Goal: Task Accomplishment & Management: Manage account settings

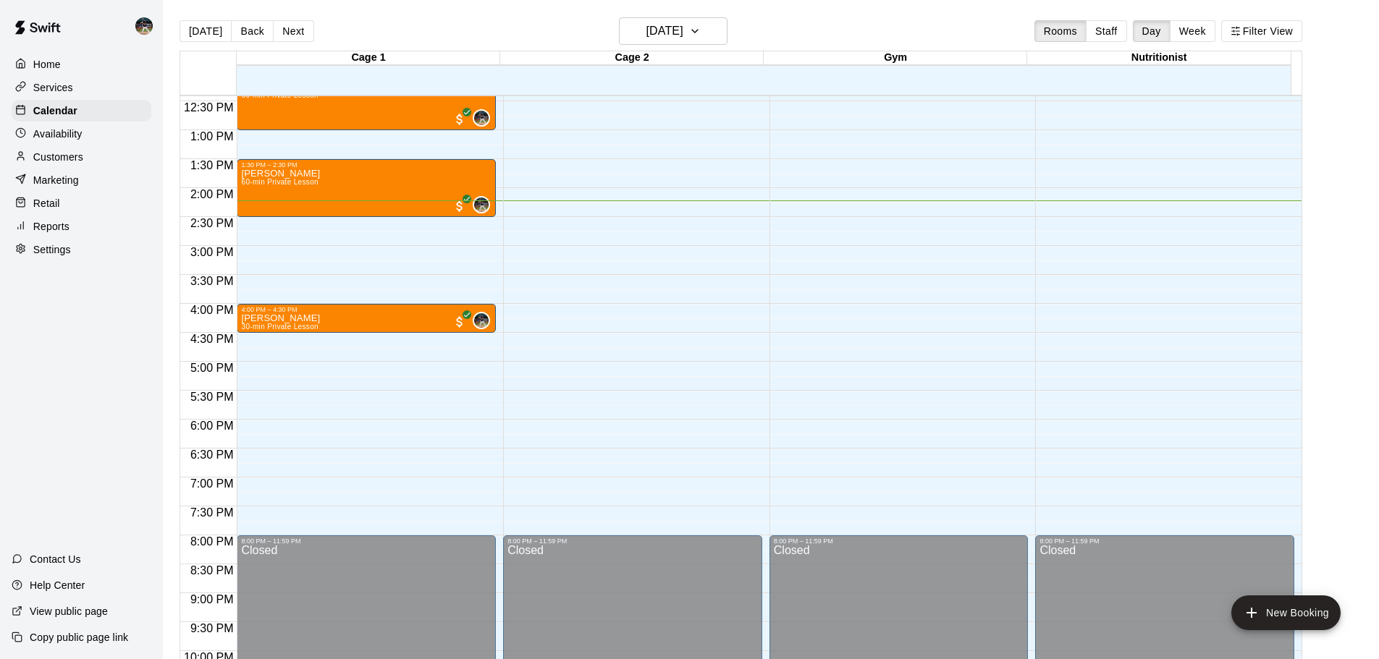
scroll to position [724, 0]
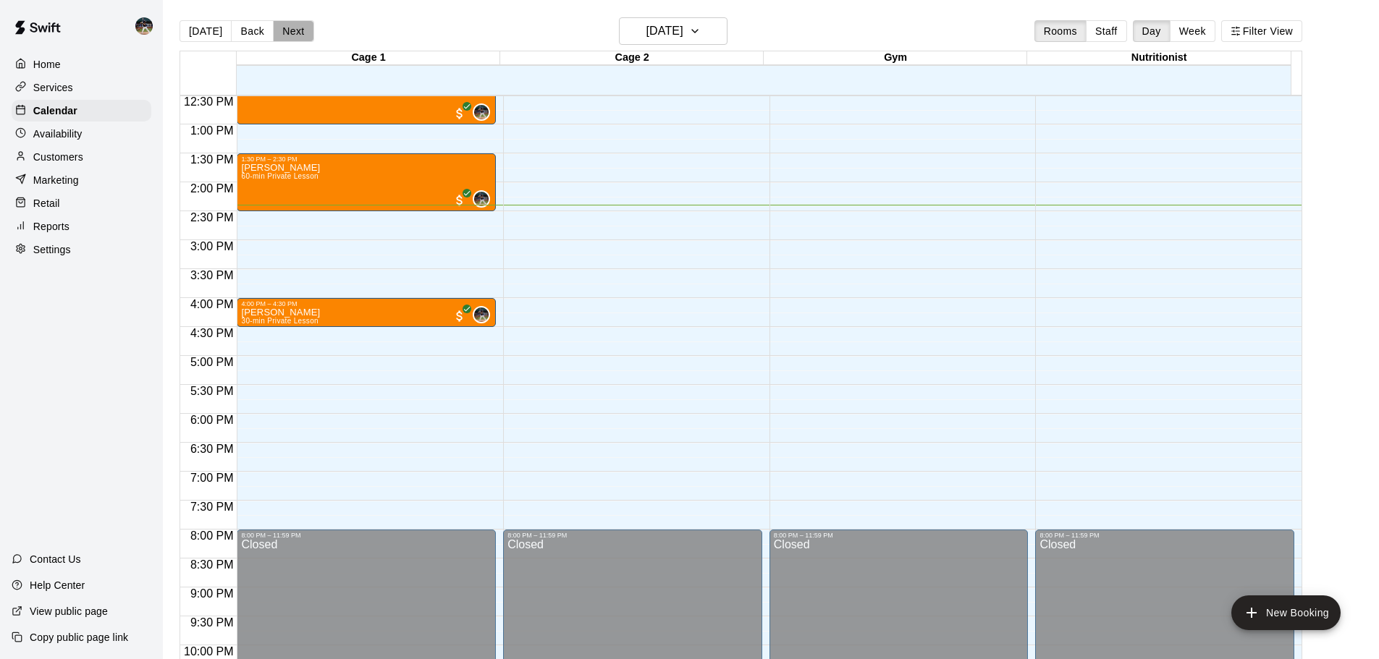
click at [277, 29] on button "Next" at bounding box center [293, 31] width 41 height 22
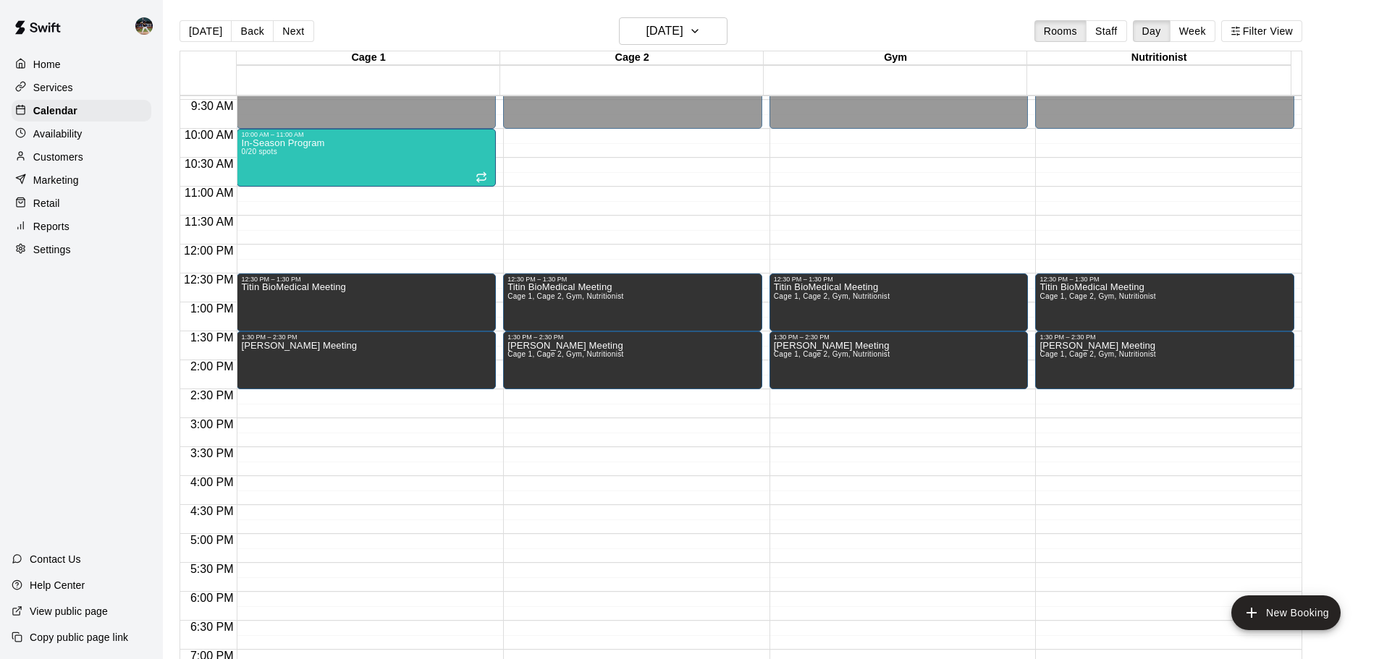
scroll to position [580, 0]
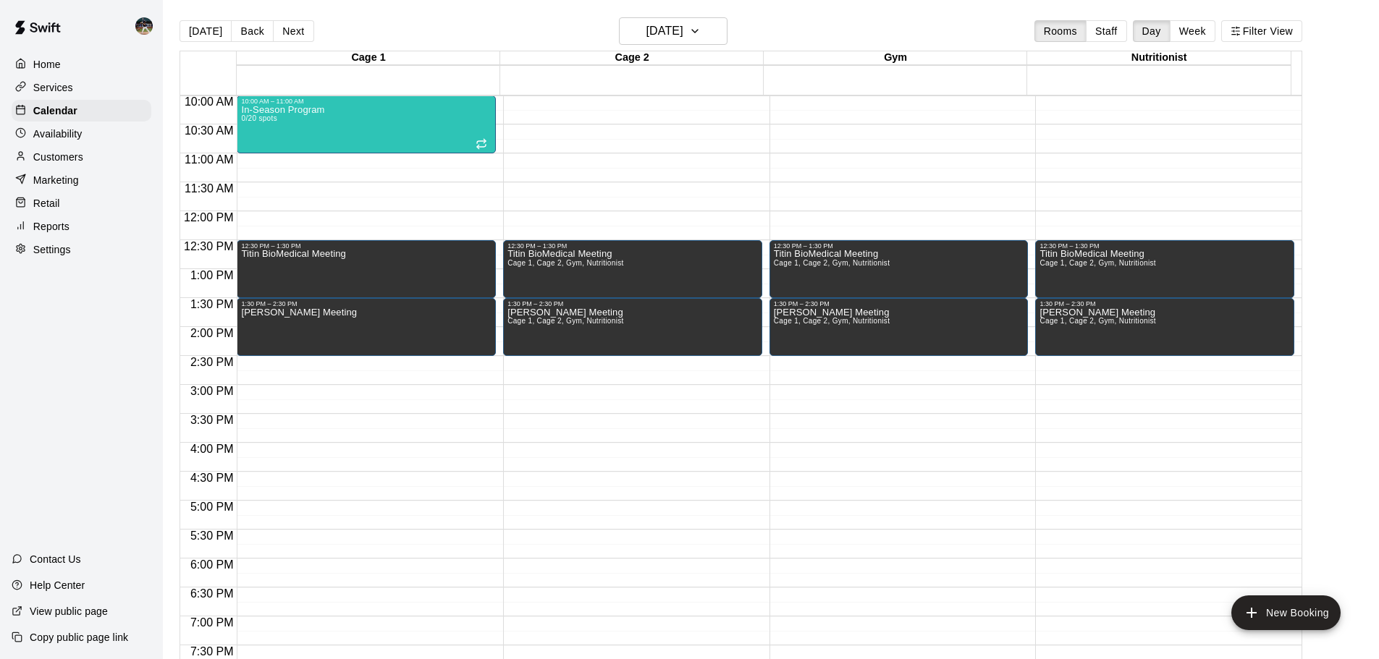
click at [298, 32] on button "Next" at bounding box center [293, 31] width 41 height 22
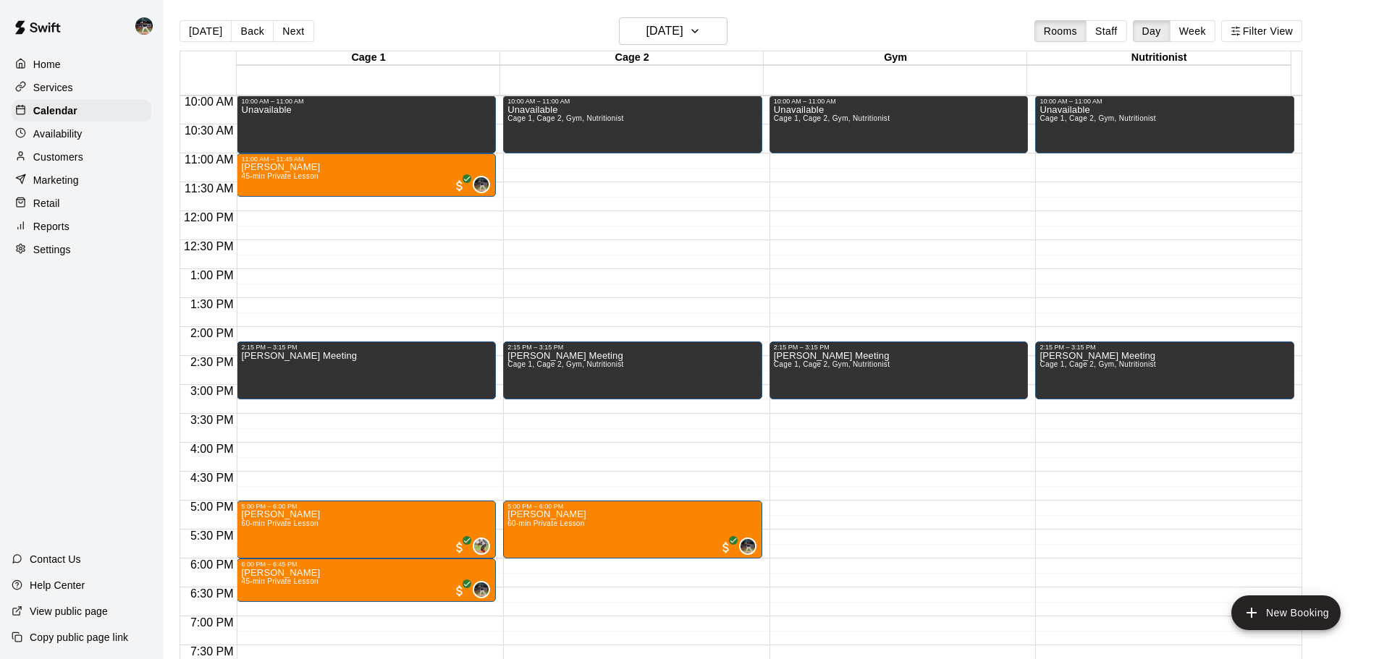
click at [289, 32] on button "Next" at bounding box center [293, 31] width 41 height 22
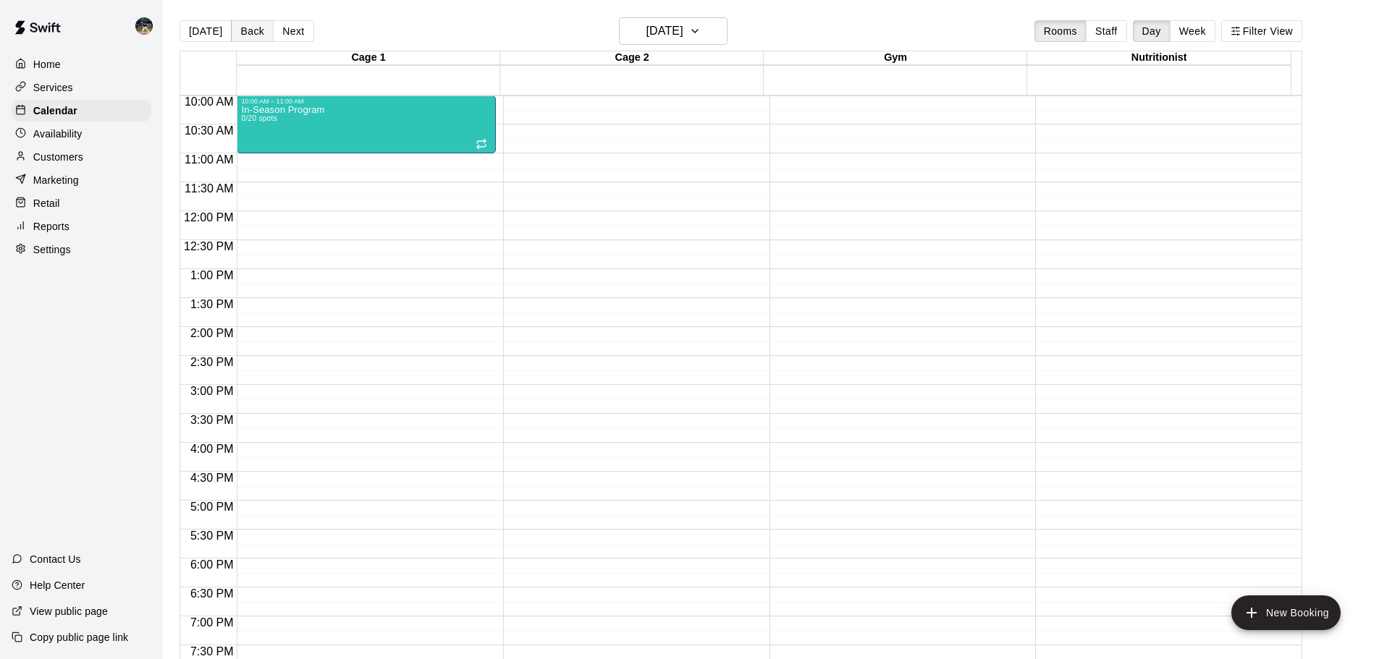
click at [241, 30] on button "Back" at bounding box center [252, 31] width 43 height 22
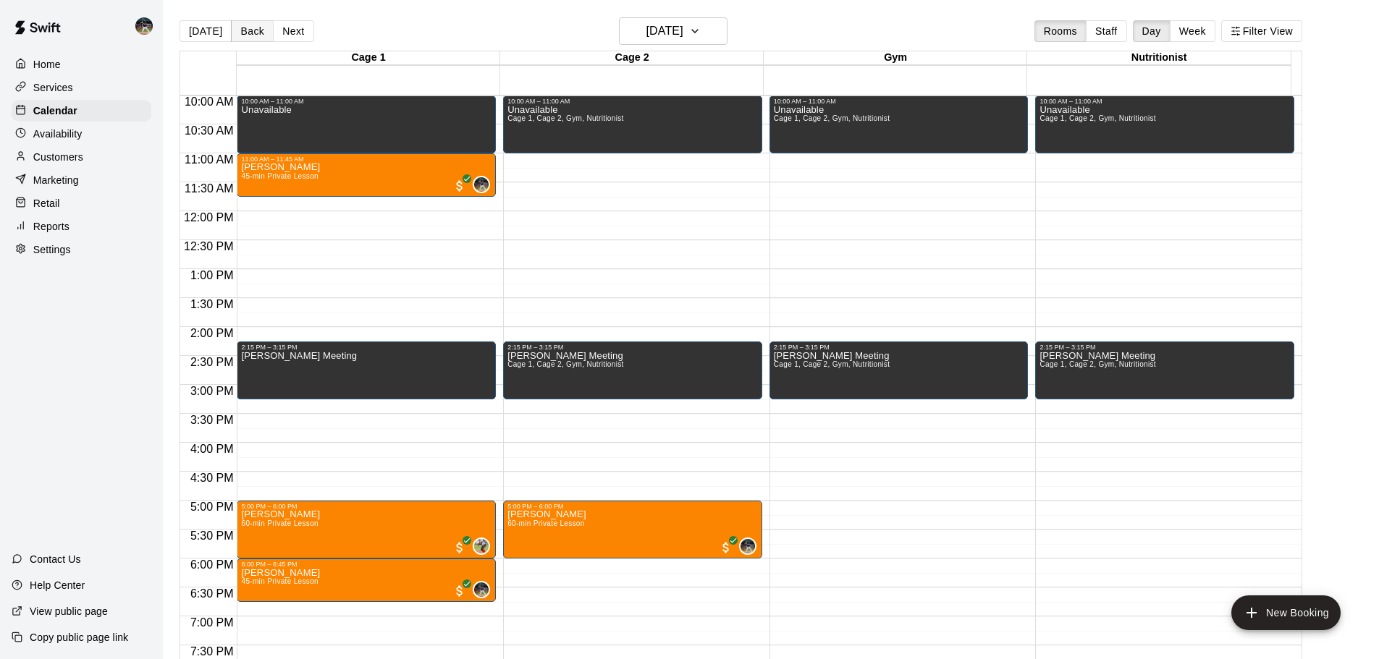
click at [248, 30] on button "Back" at bounding box center [252, 31] width 43 height 22
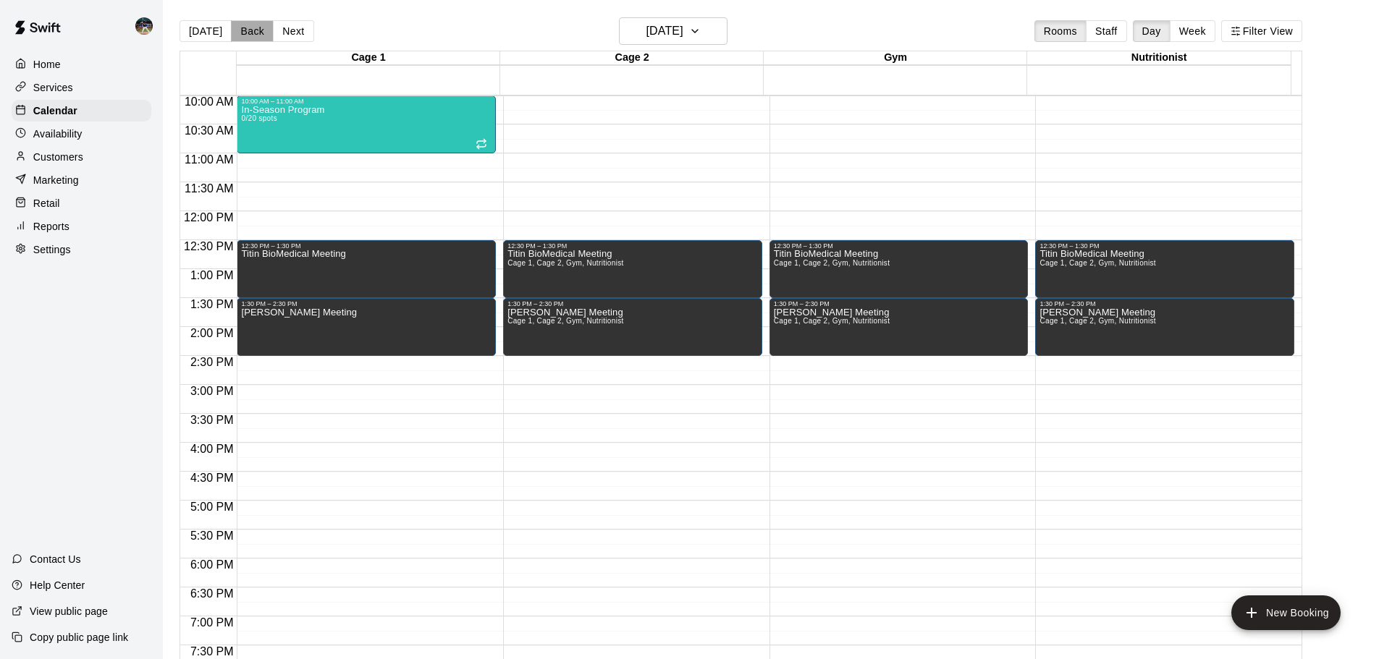
click at [248, 30] on button "Back" at bounding box center [252, 31] width 43 height 22
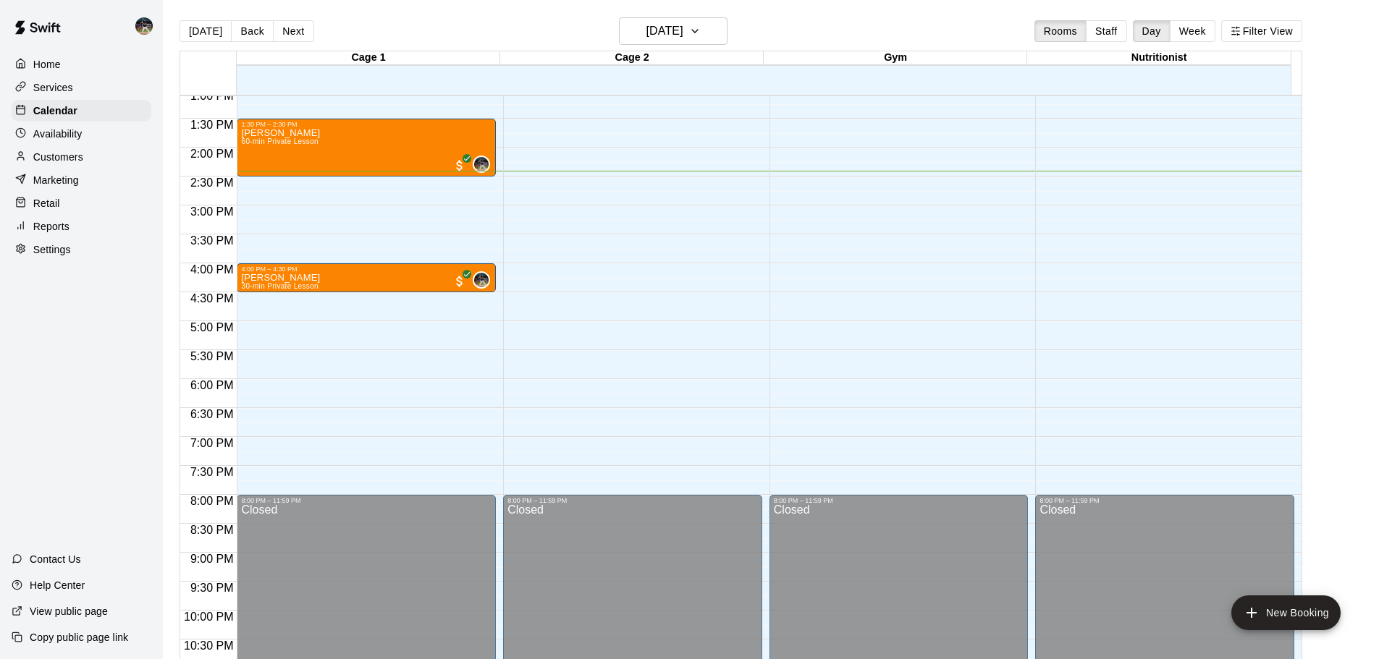
scroll to position [652, 0]
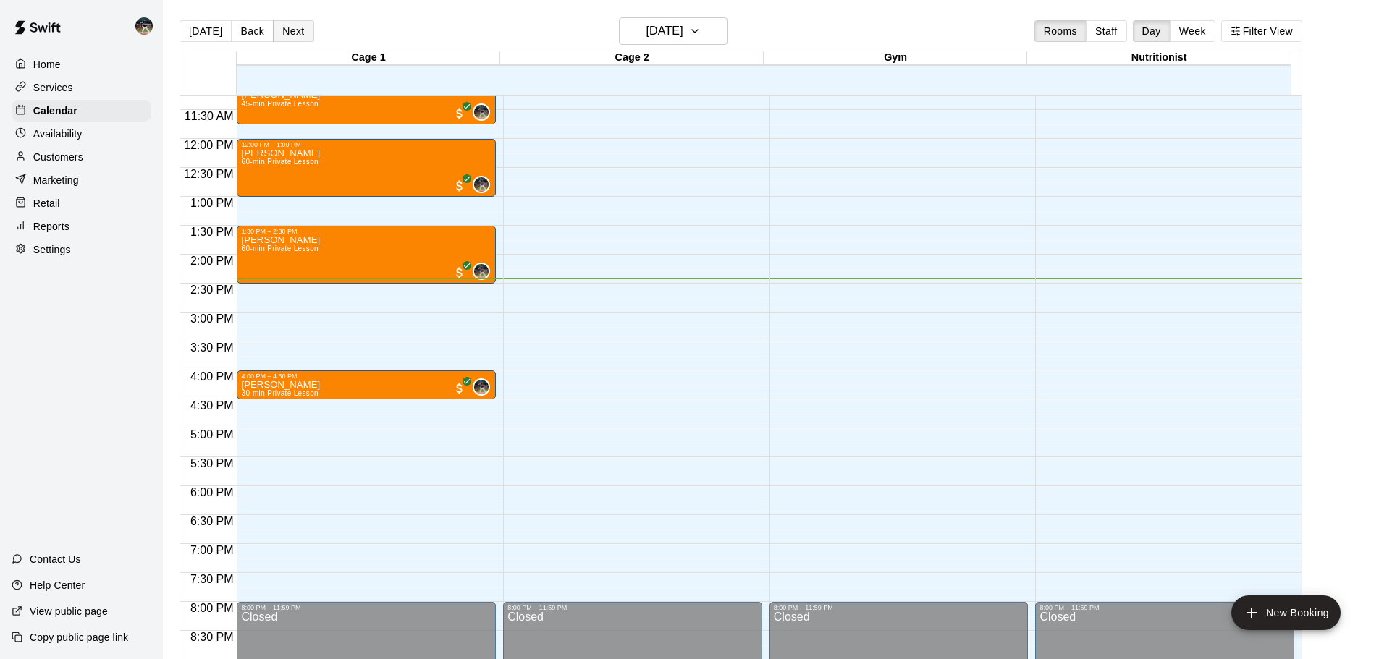
click at [287, 28] on button "Next" at bounding box center [293, 31] width 41 height 22
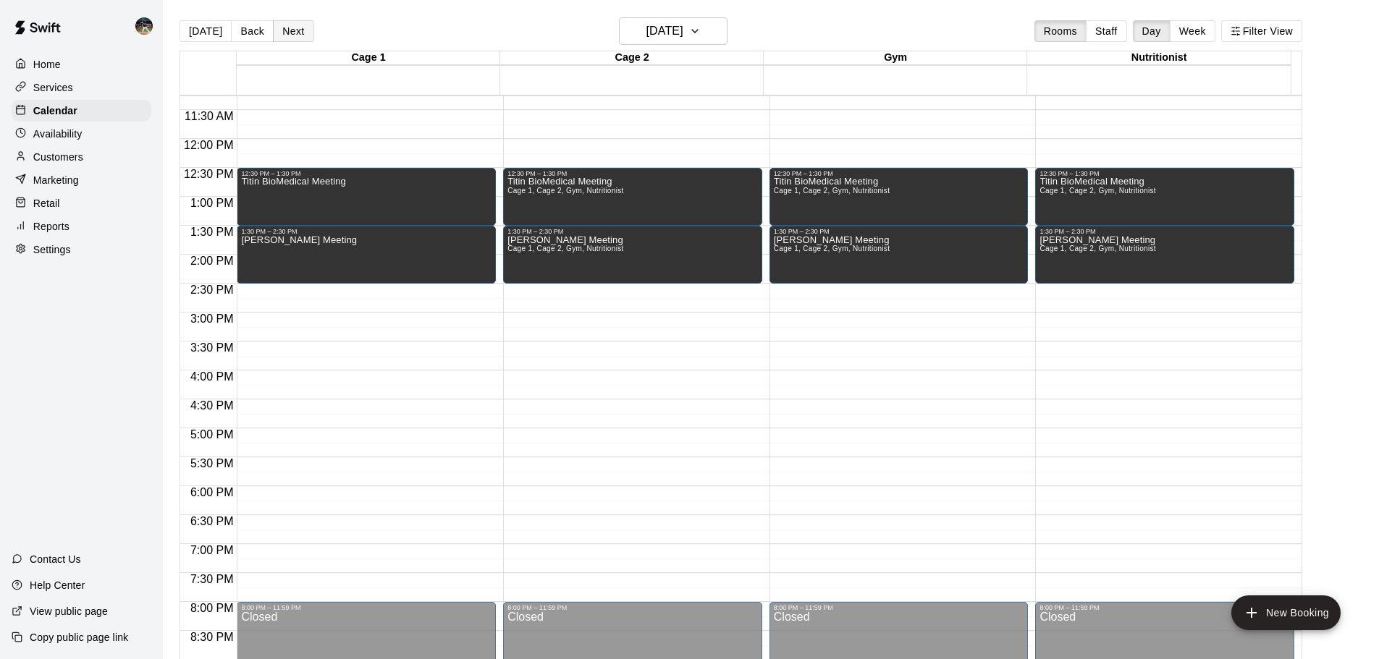
click at [288, 28] on button "Next" at bounding box center [293, 31] width 41 height 22
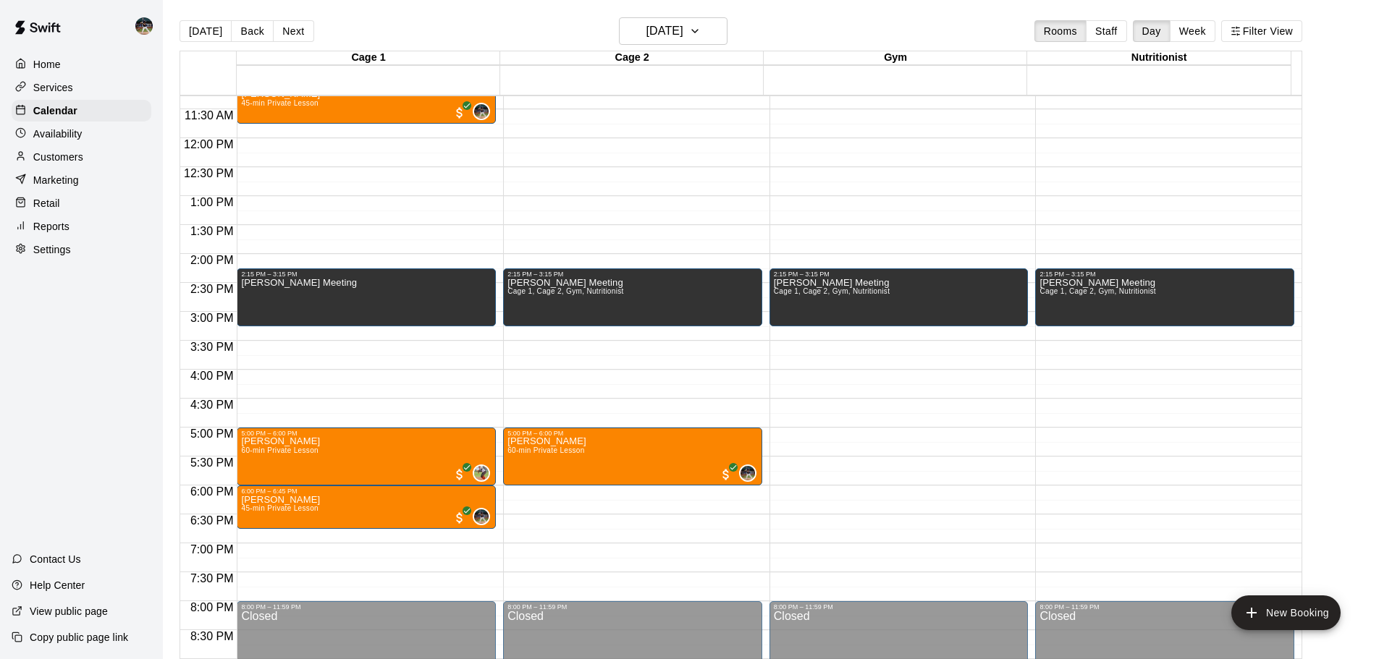
scroll to position [797, 0]
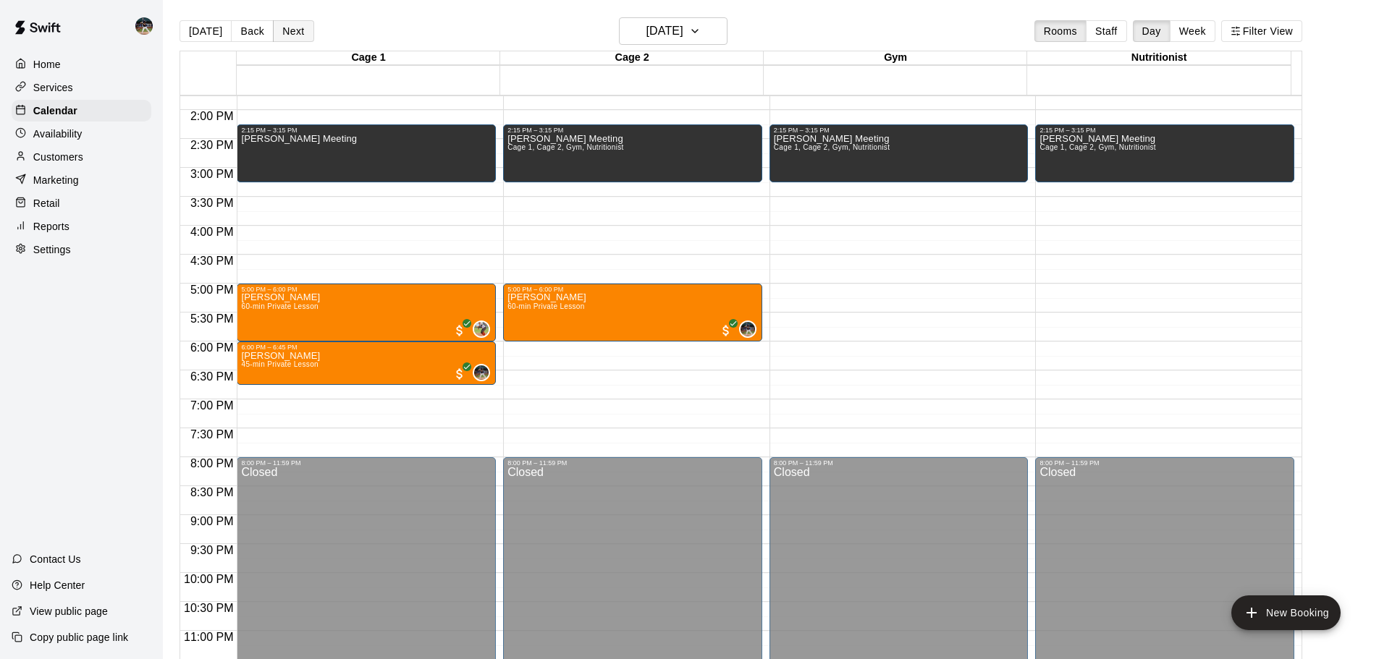
click at [290, 33] on button "Next" at bounding box center [293, 31] width 41 height 22
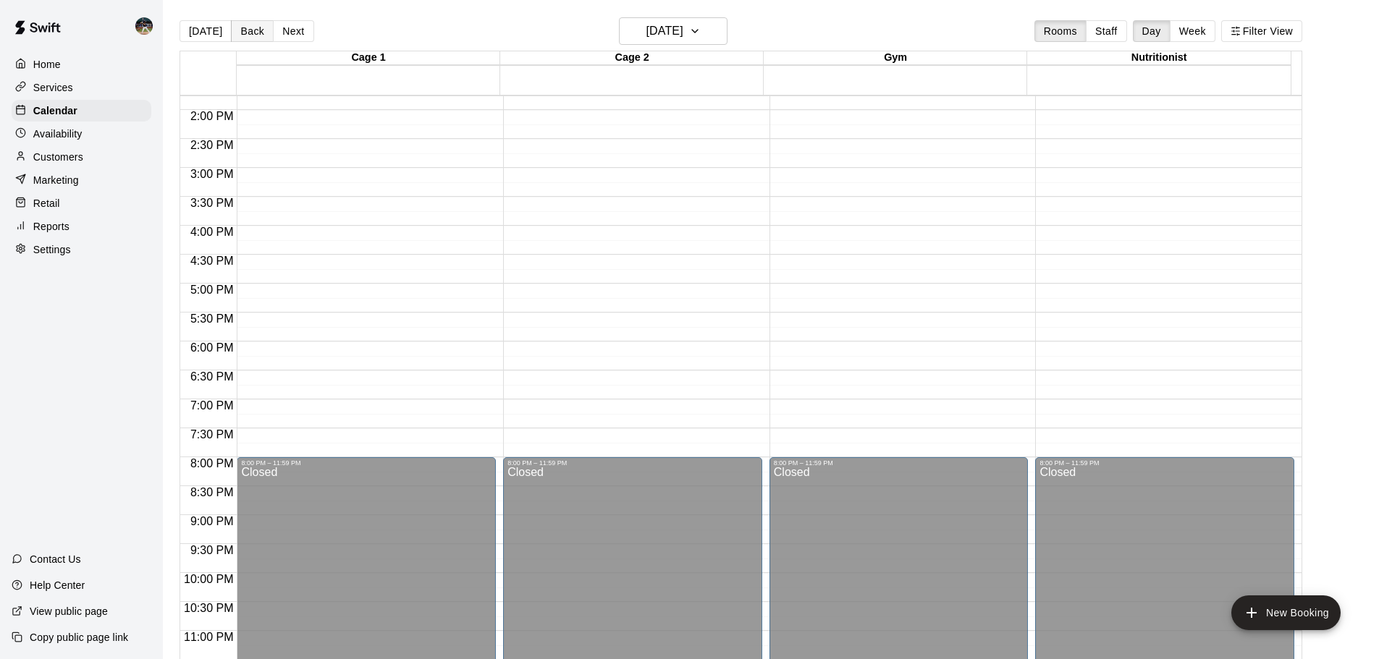
click at [250, 34] on button "Back" at bounding box center [252, 31] width 43 height 22
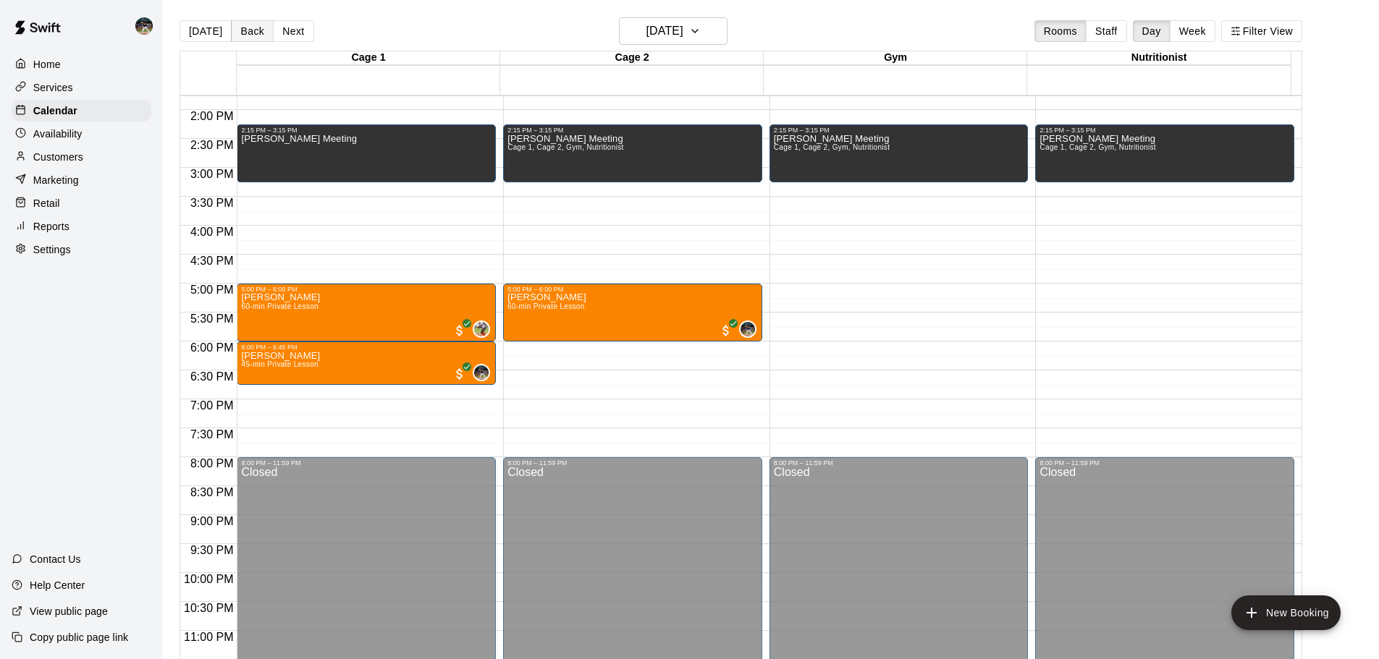
click at [250, 34] on button "Back" at bounding box center [252, 31] width 43 height 22
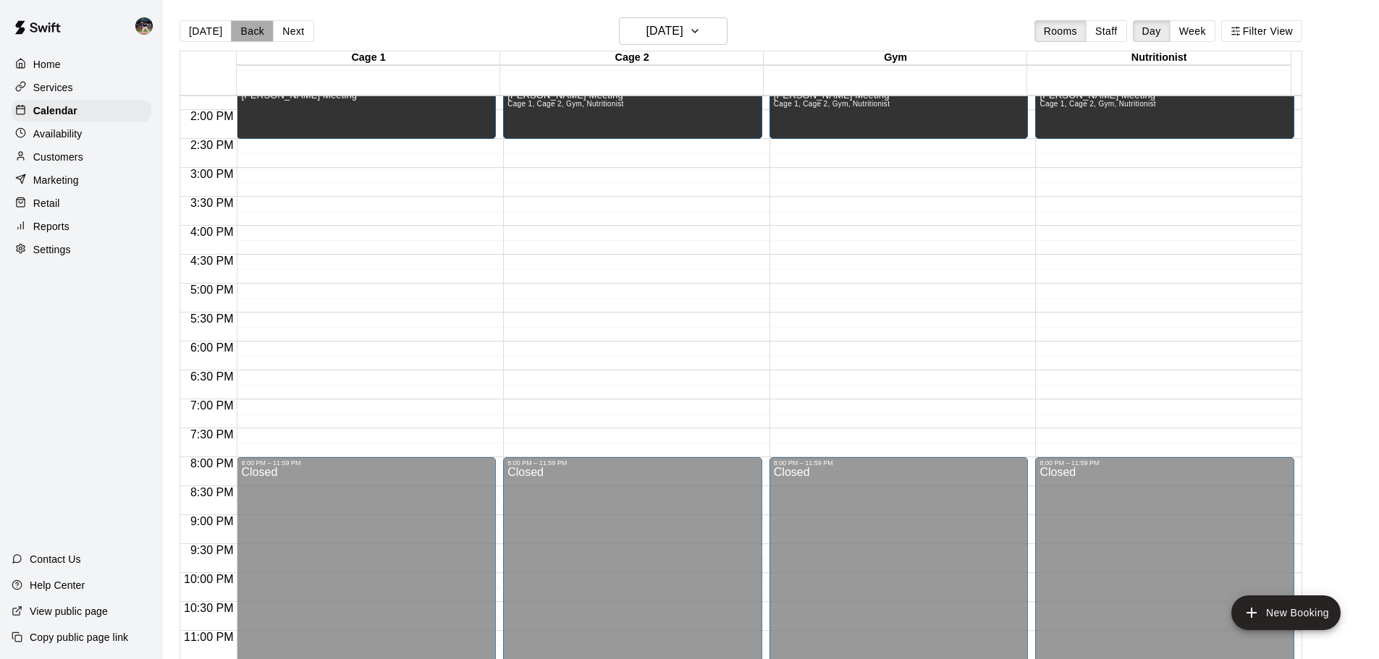
click at [250, 34] on button "Back" at bounding box center [252, 31] width 43 height 22
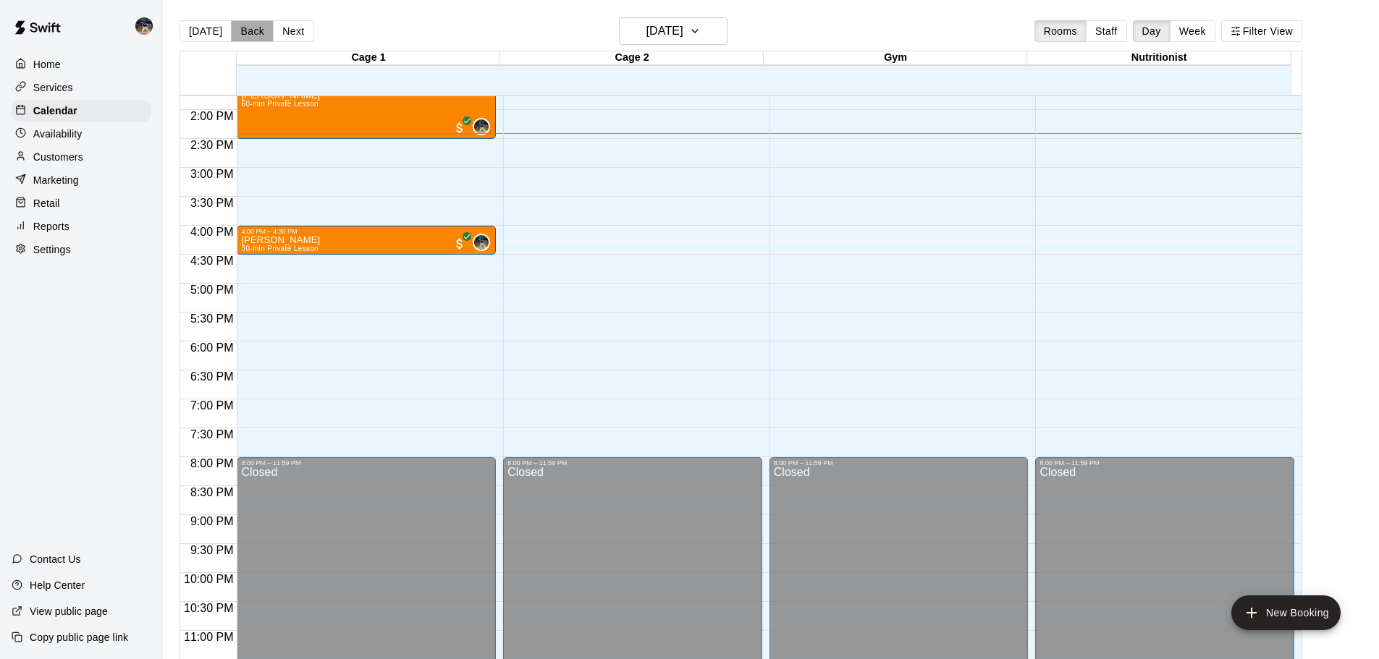
click at [250, 34] on button "Back" at bounding box center [252, 31] width 43 height 22
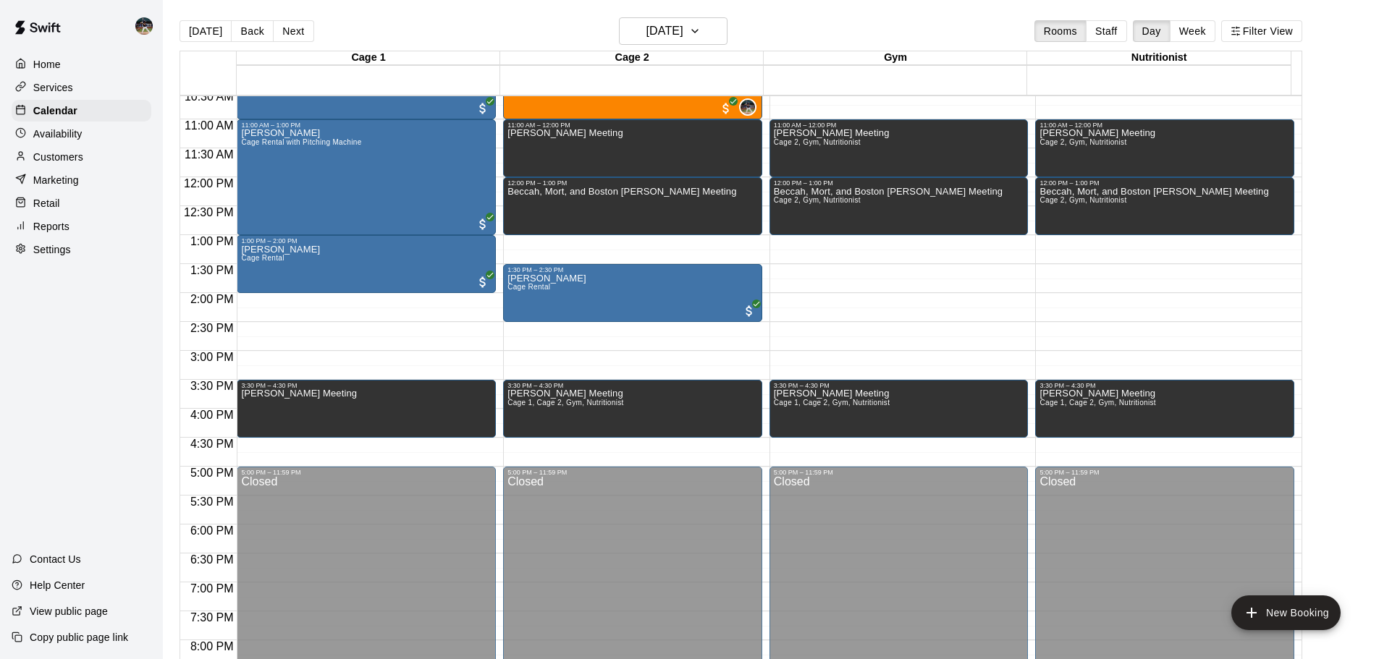
scroll to position [507, 0]
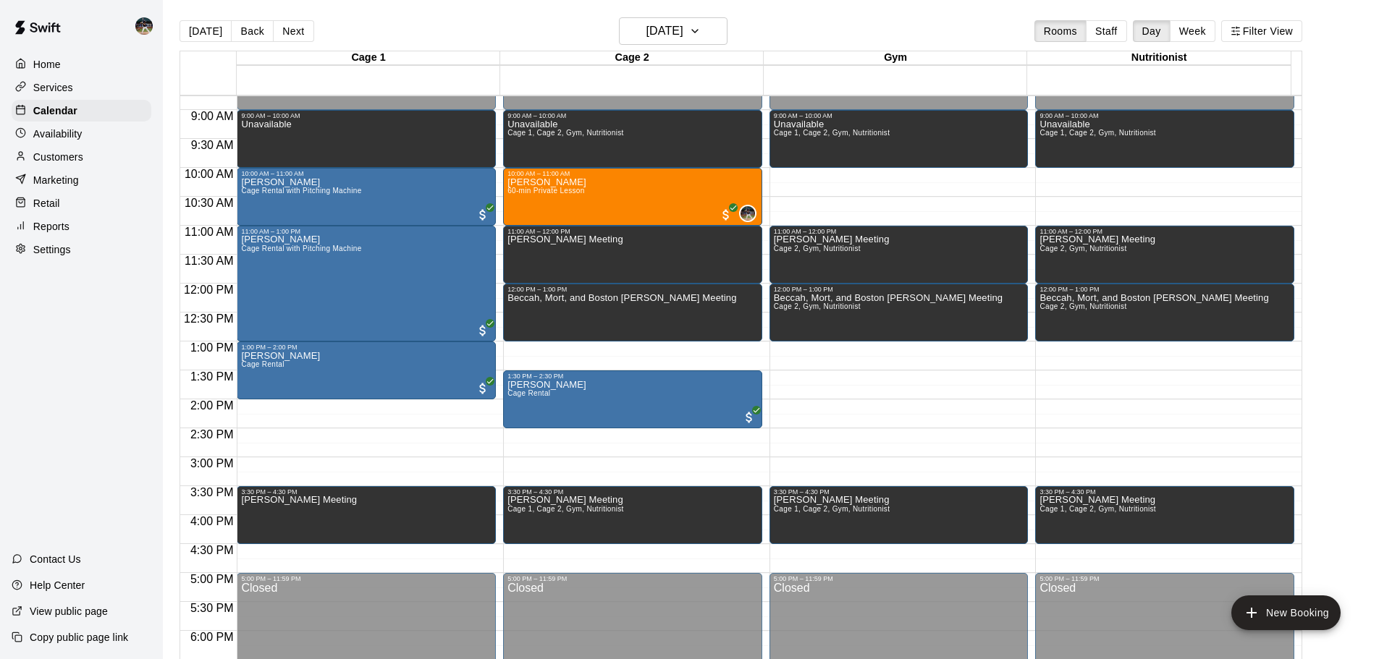
click at [284, 20] on div "[DATE] Back [DATE][DATE] Rooms Staff Day Week Filter View" at bounding box center [740, 33] width 1122 height 33
click at [280, 29] on button "Next" at bounding box center [293, 31] width 41 height 22
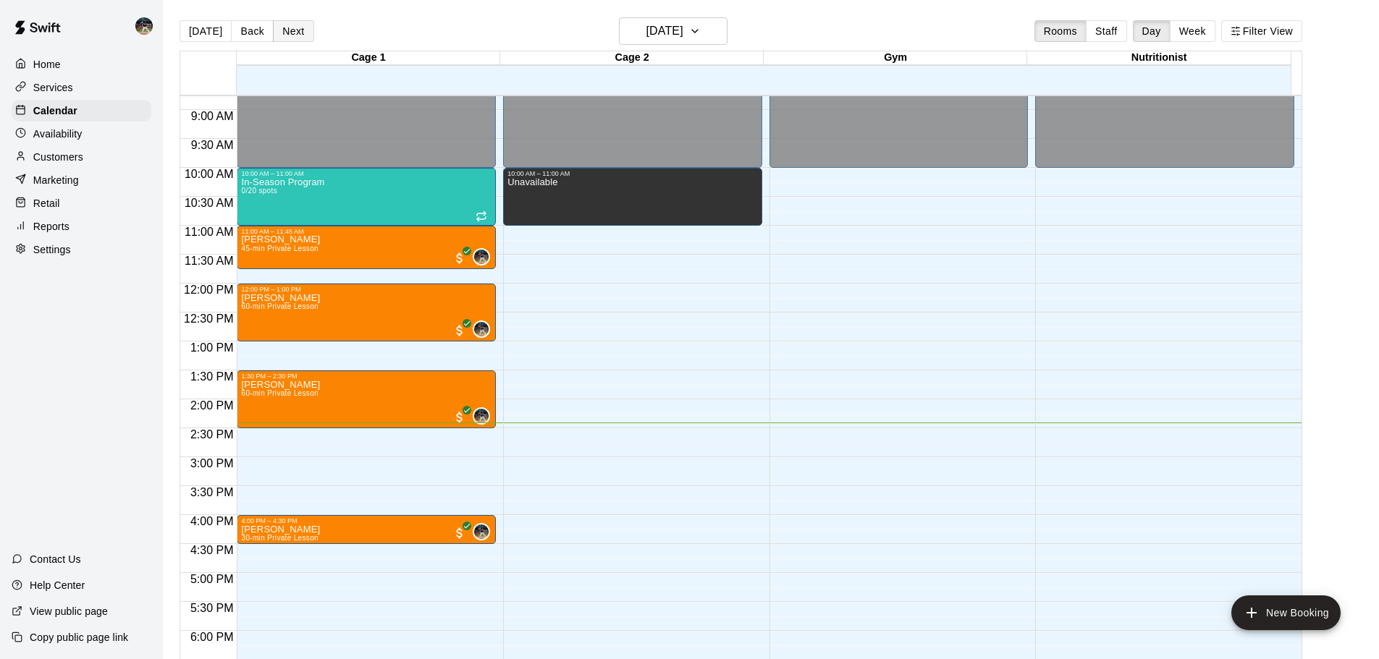
click at [280, 29] on button "Next" at bounding box center [293, 31] width 41 height 22
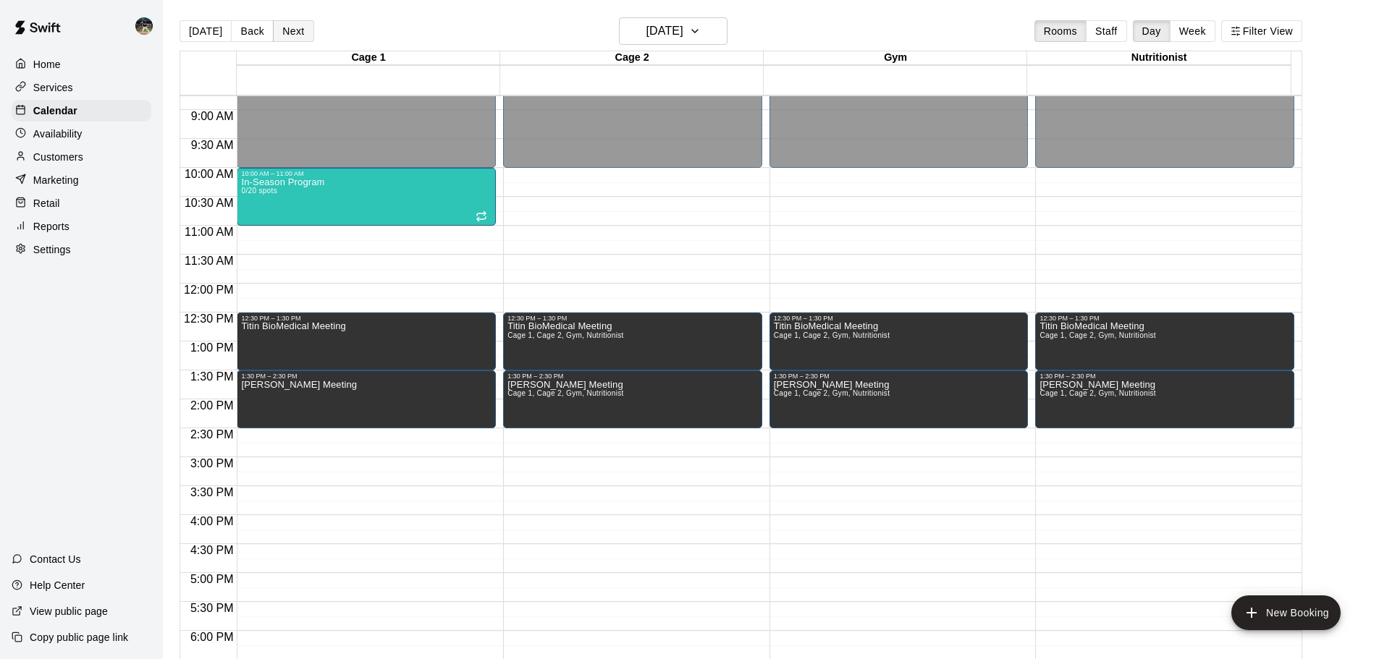
click at [289, 30] on button "Next" at bounding box center [293, 31] width 41 height 22
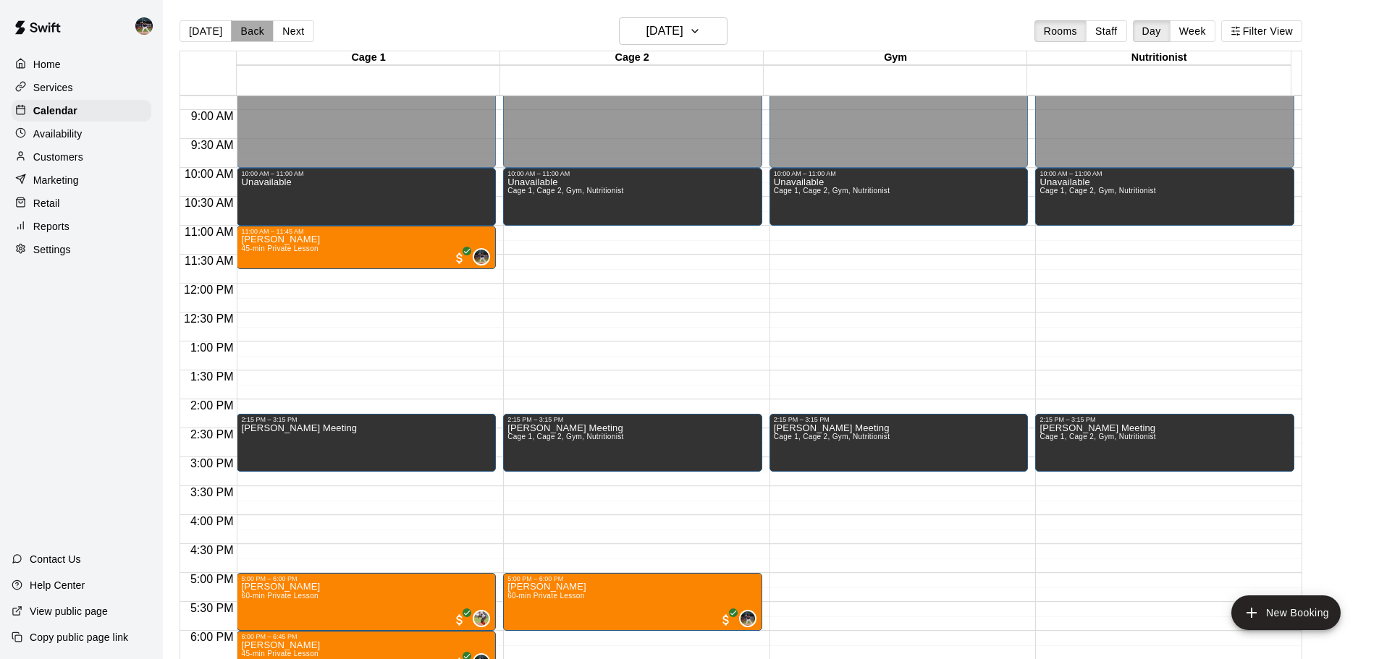
click at [257, 31] on button "Back" at bounding box center [252, 31] width 43 height 22
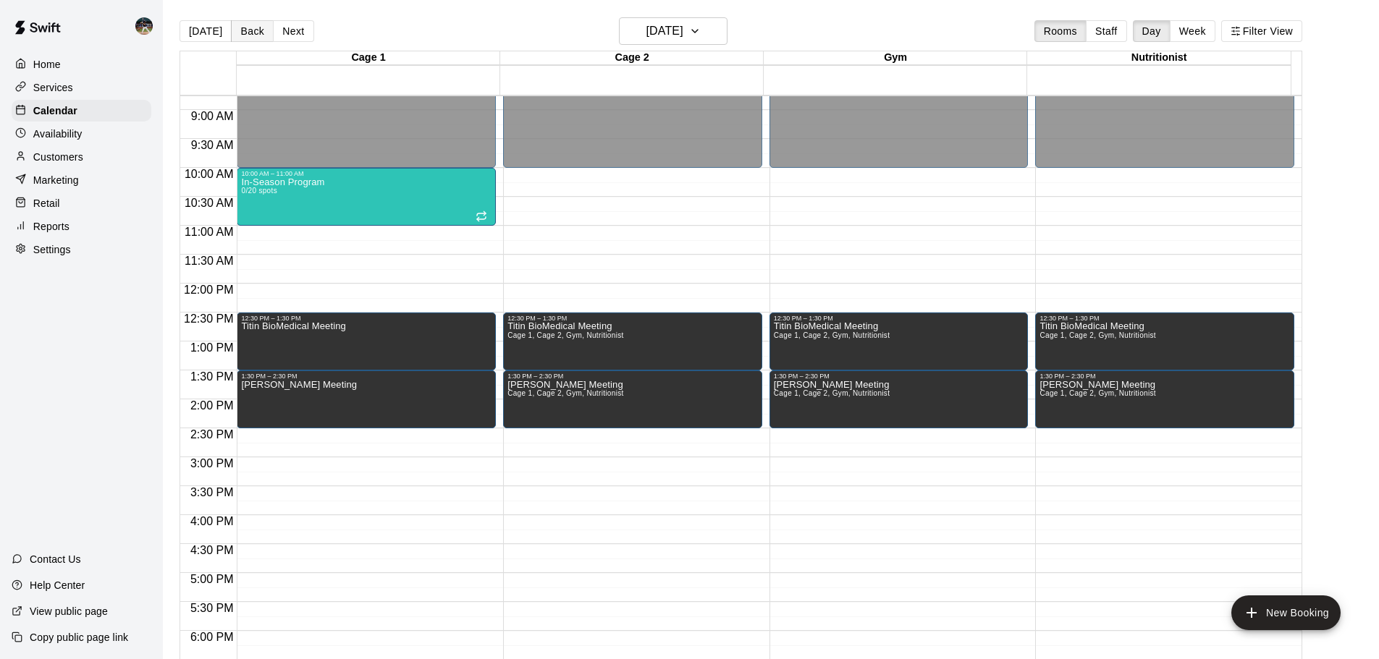
click at [257, 31] on button "Back" at bounding box center [252, 31] width 43 height 22
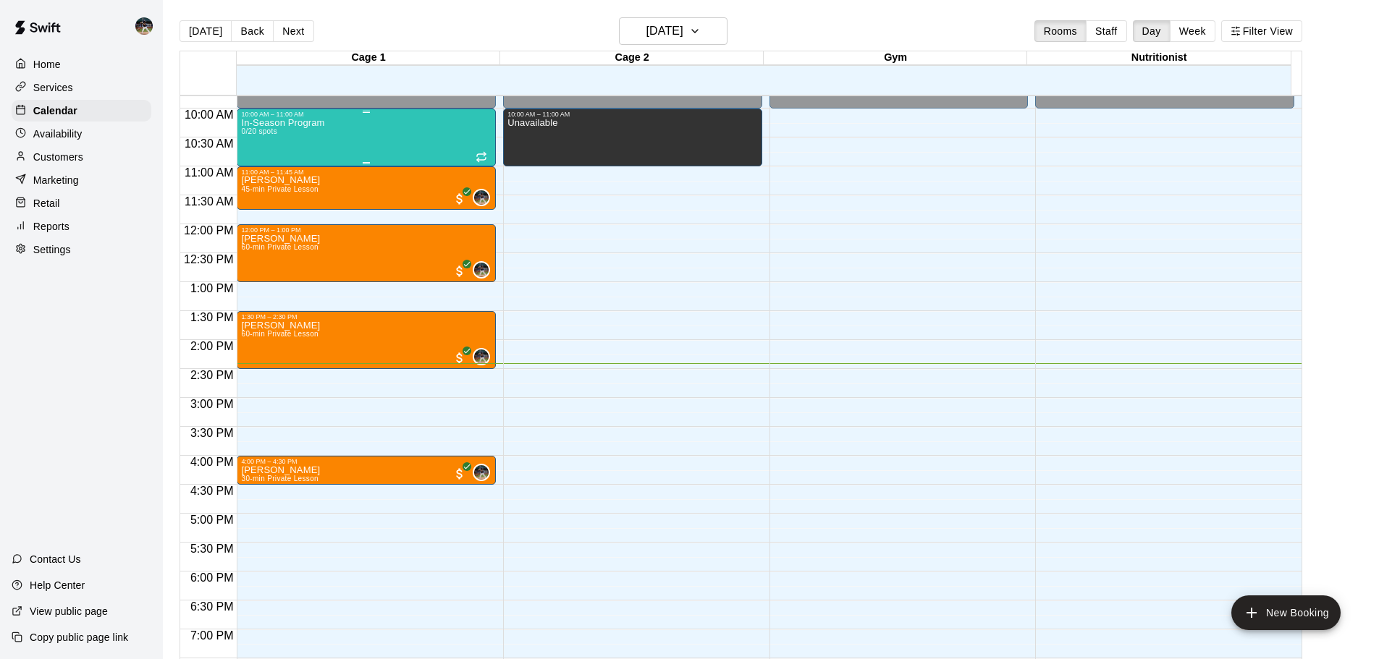
scroll to position [724, 0]
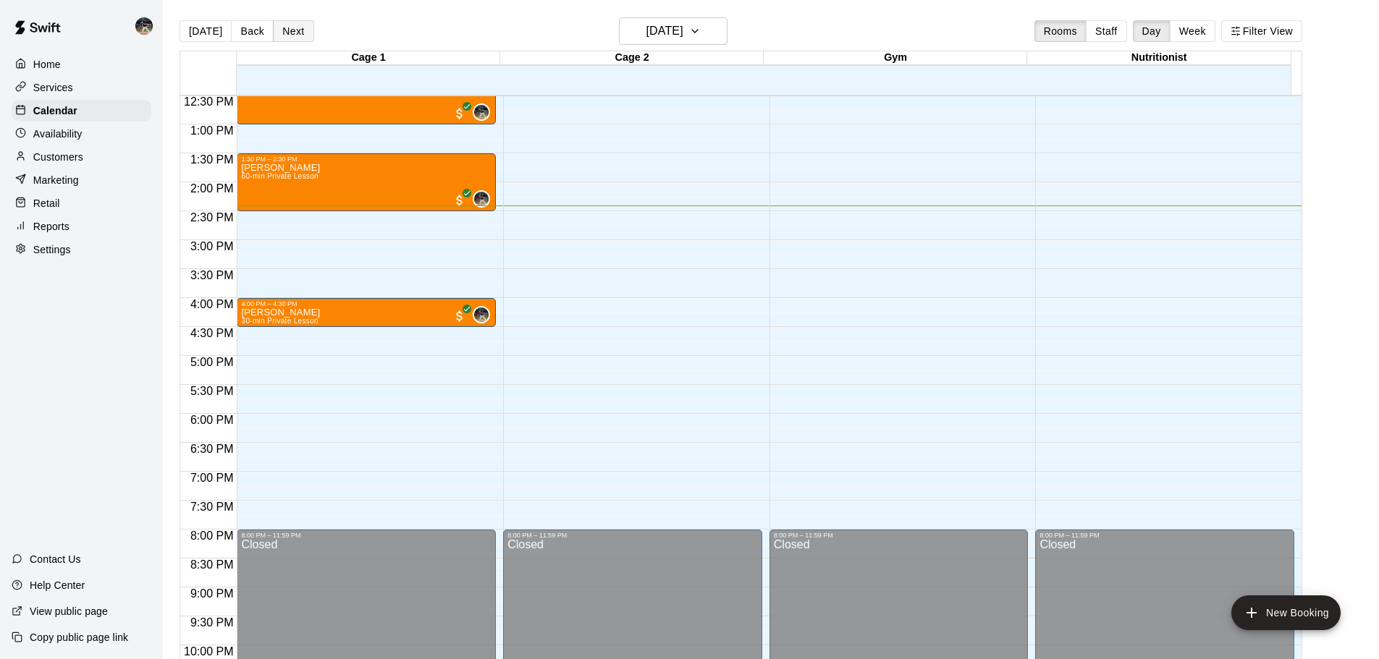
click at [289, 25] on button "Next" at bounding box center [293, 31] width 41 height 22
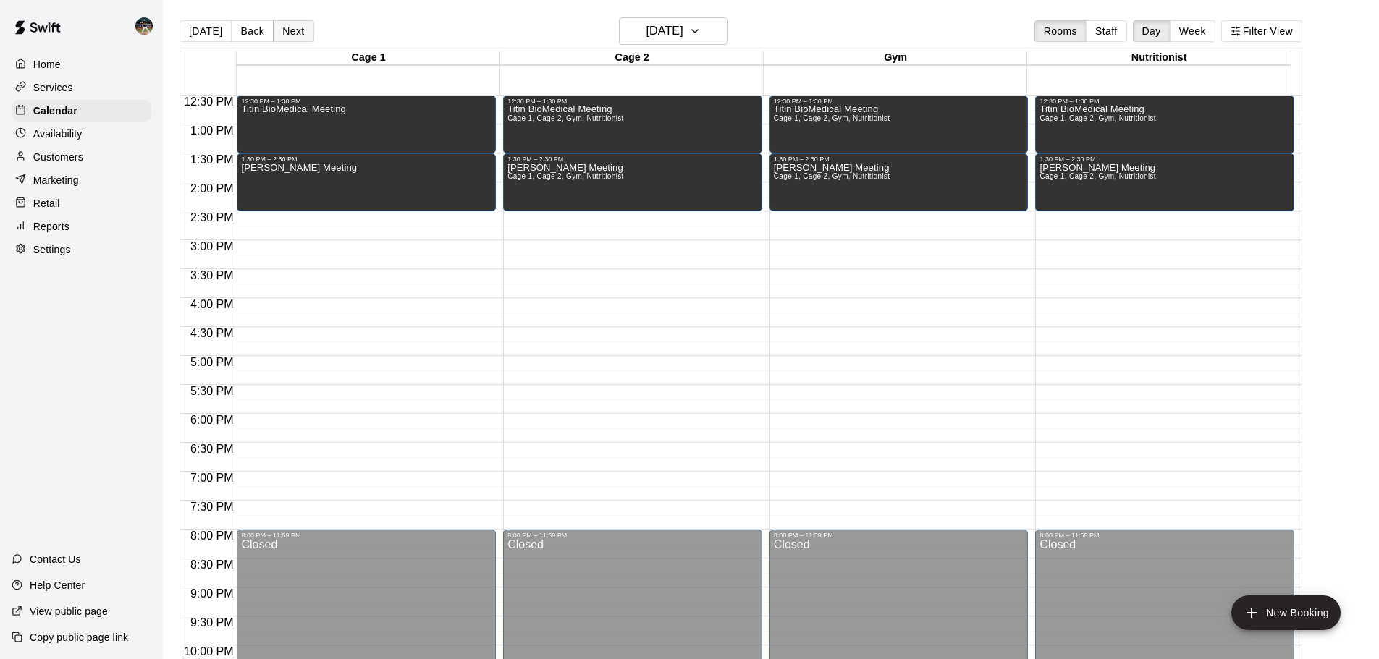
click at [287, 32] on button "Next" at bounding box center [293, 31] width 41 height 22
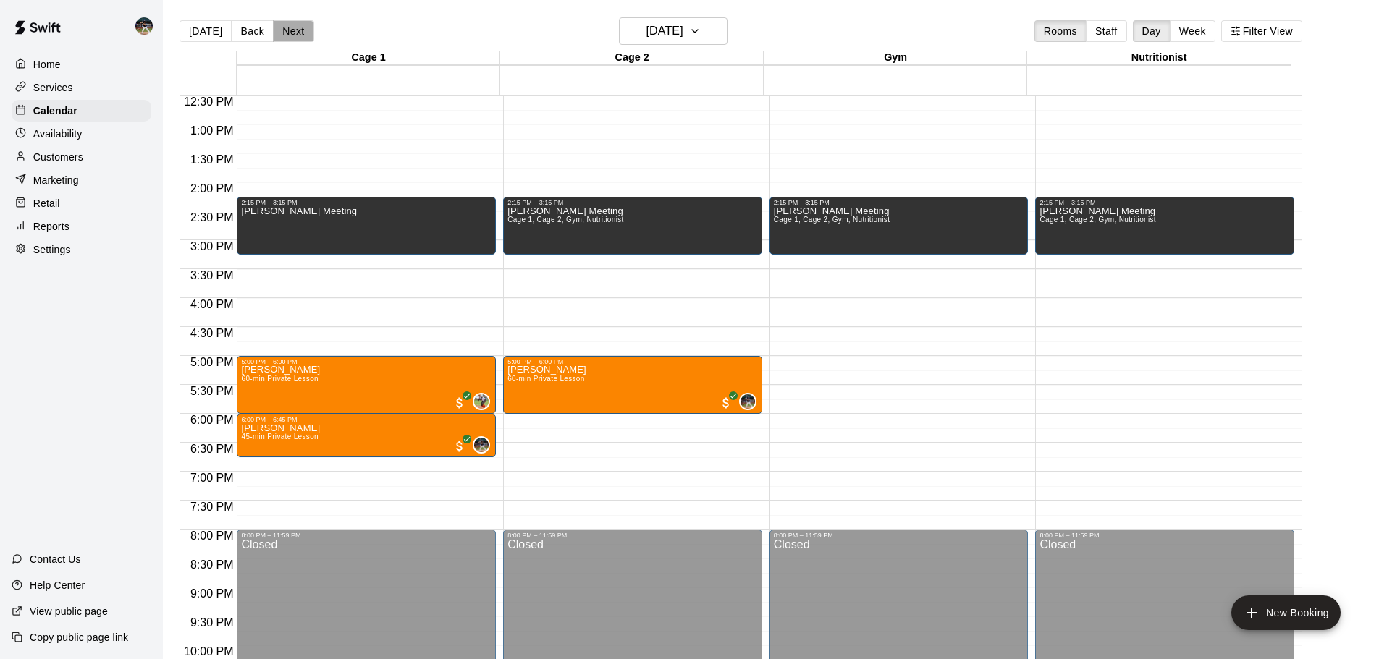
click at [292, 35] on button "Next" at bounding box center [293, 31] width 41 height 22
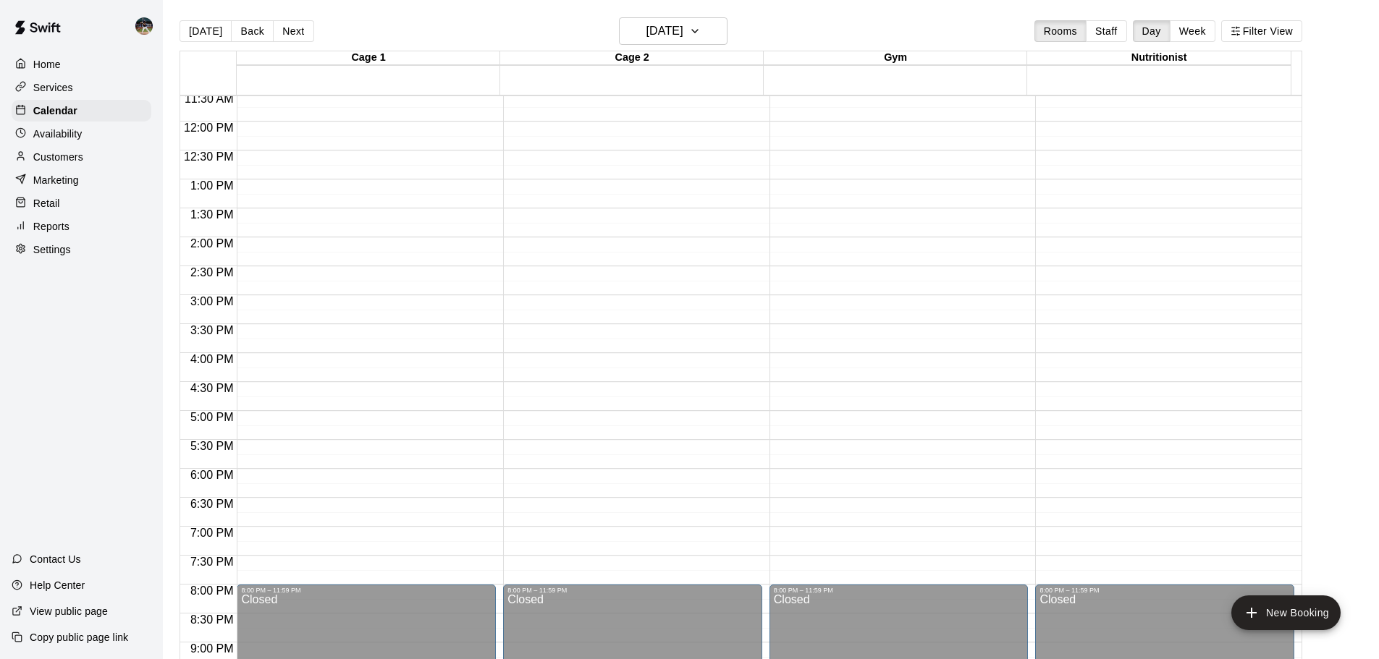
scroll to position [739, 0]
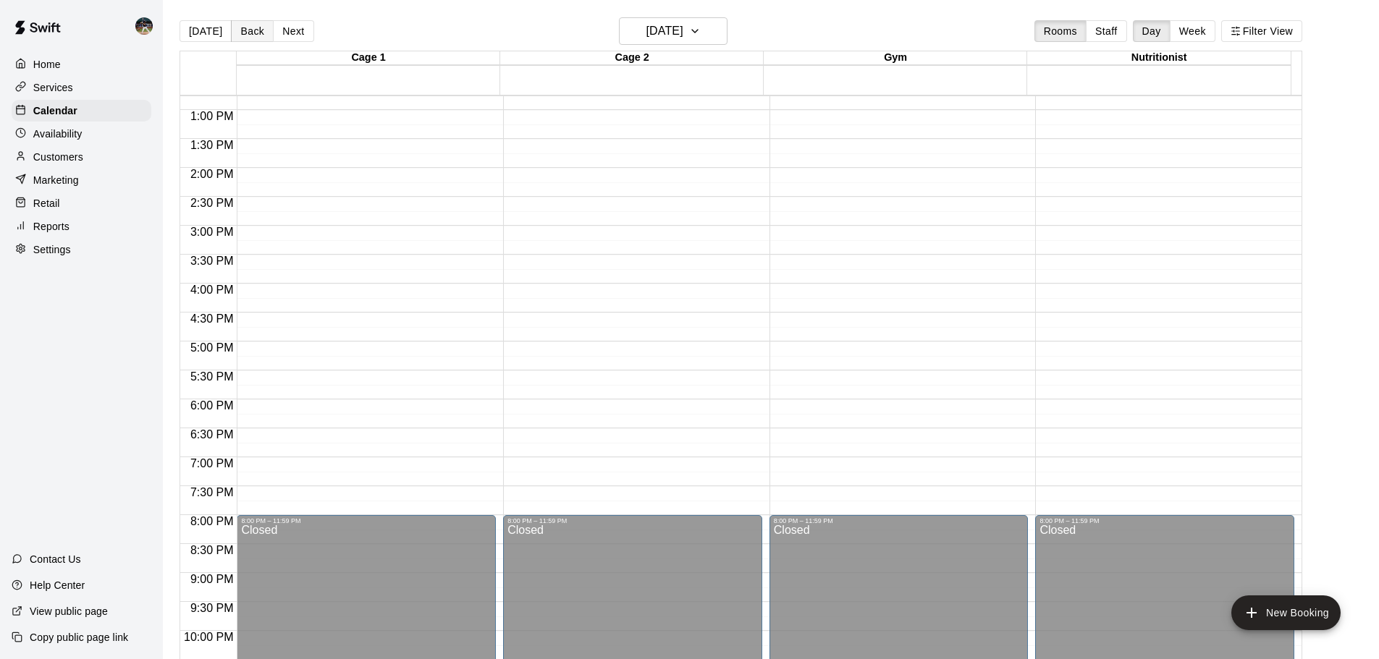
click at [252, 28] on button "Back" at bounding box center [252, 31] width 43 height 22
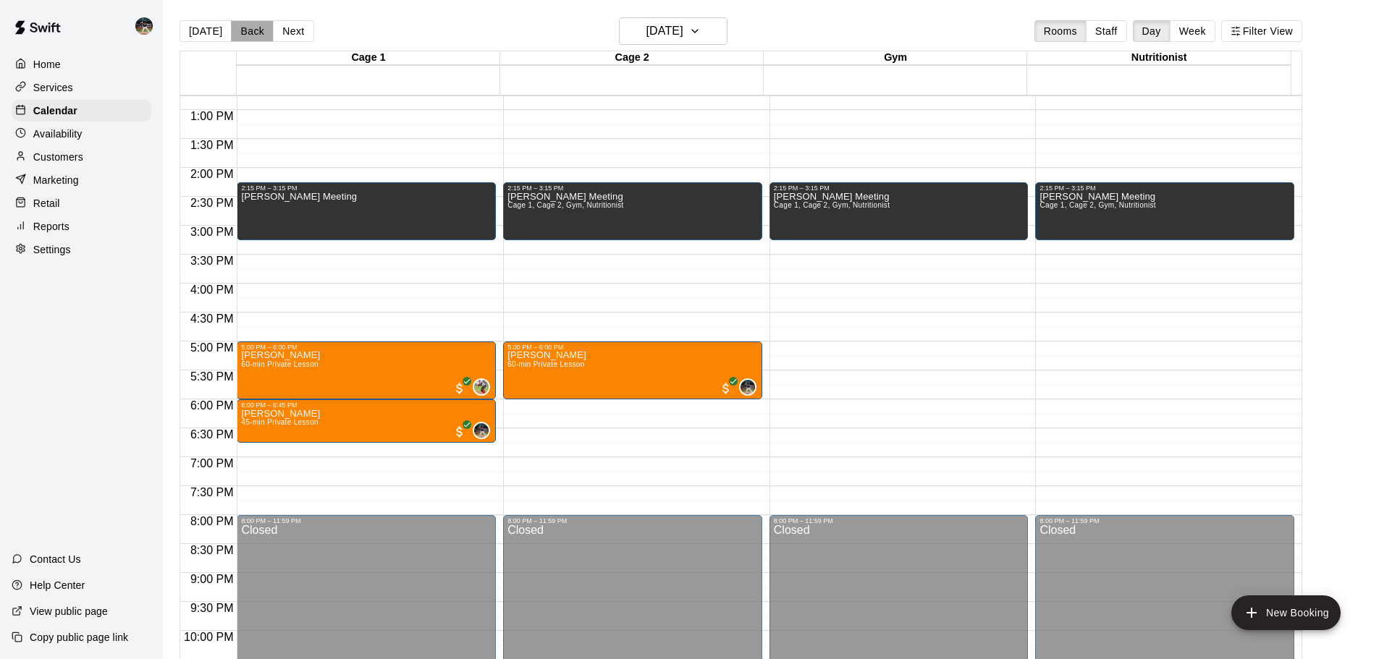
click at [250, 28] on button "Back" at bounding box center [252, 31] width 43 height 22
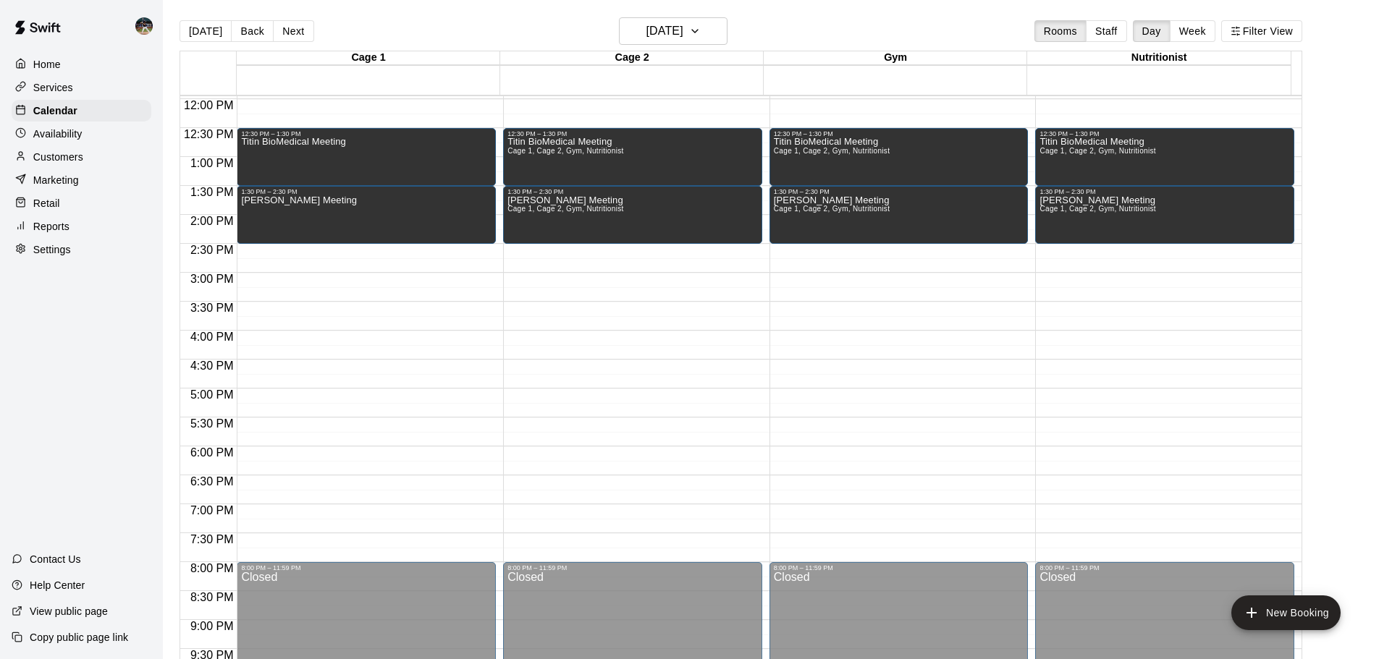
scroll to position [667, 0]
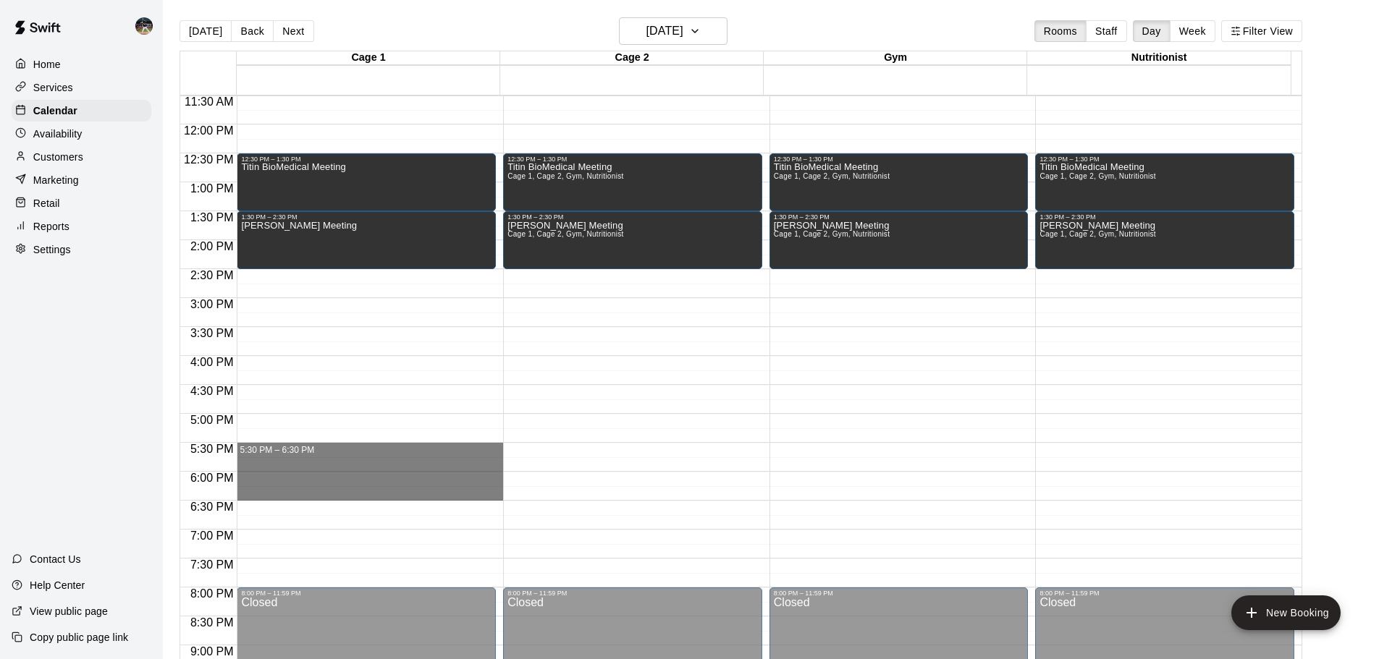
drag, startPoint x: 329, startPoint y: 447, endPoint x: 339, endPoint y: 489, distance: 43.9
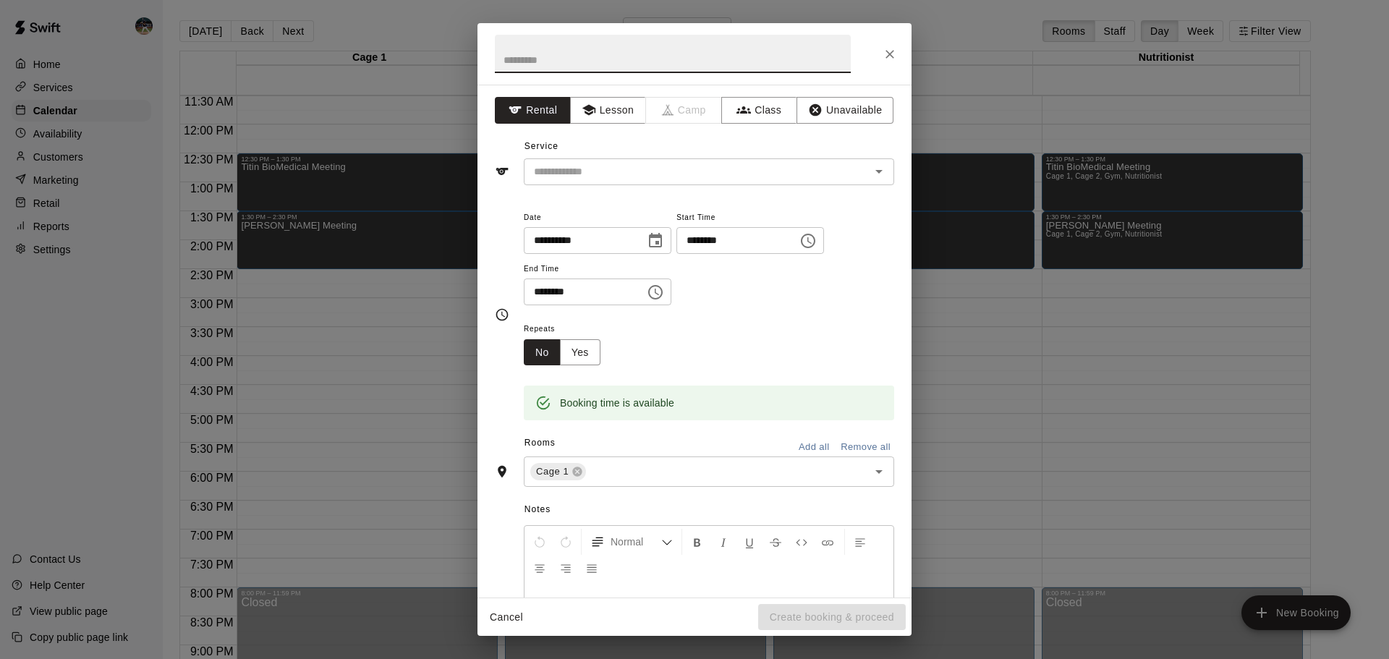
click at [797, 444] on button "Add all" at bounding box center [814, 447] width 46 height 22
click at [583, 41] on input "text" at bounding box center [673, 54] width 356 height 38
click at [578, 53] on input "text" at bounding box center [673, 54] width 356 height 38
click at [577, 59] on input "text" at bounding box center [673, 54] width 356 height 38
click at [577, 57] on input "text" at bounding box center [673, 54] width 356 height 38
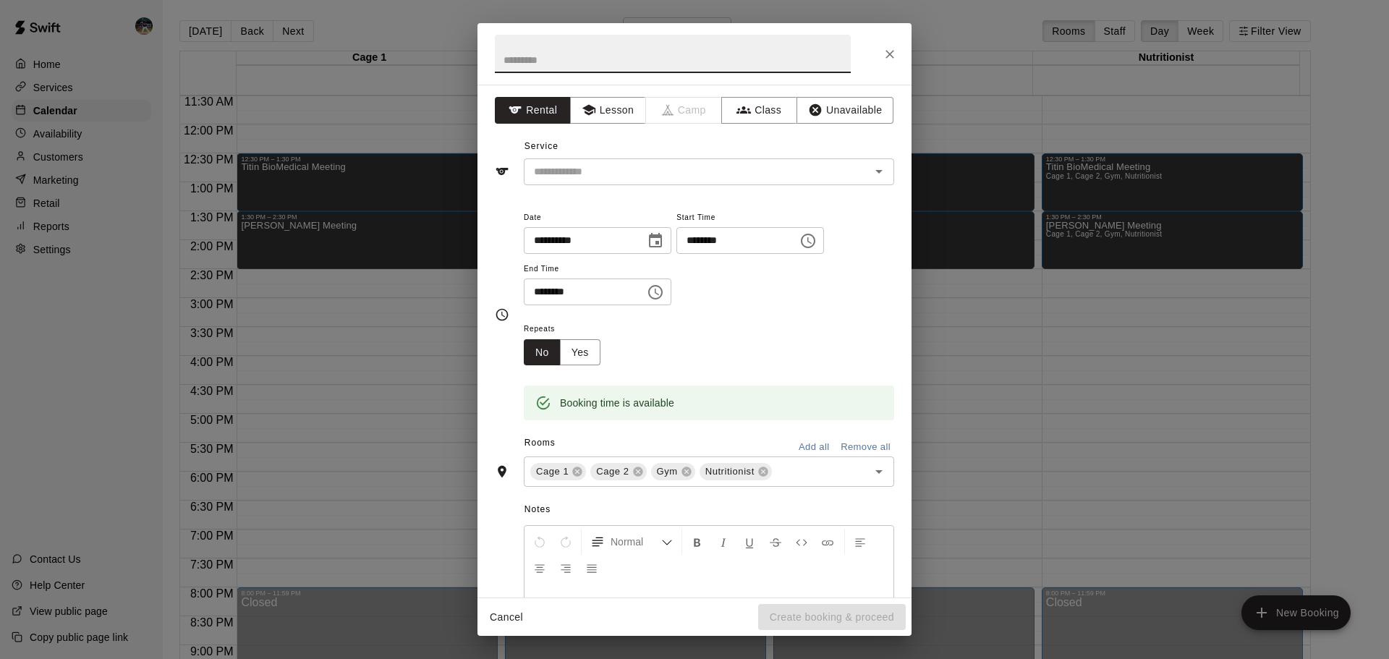
type input "*"
type input "**********"
click at [836, 121] on button "Unavailable" at bounding box center [845, 110] width 97 height 27
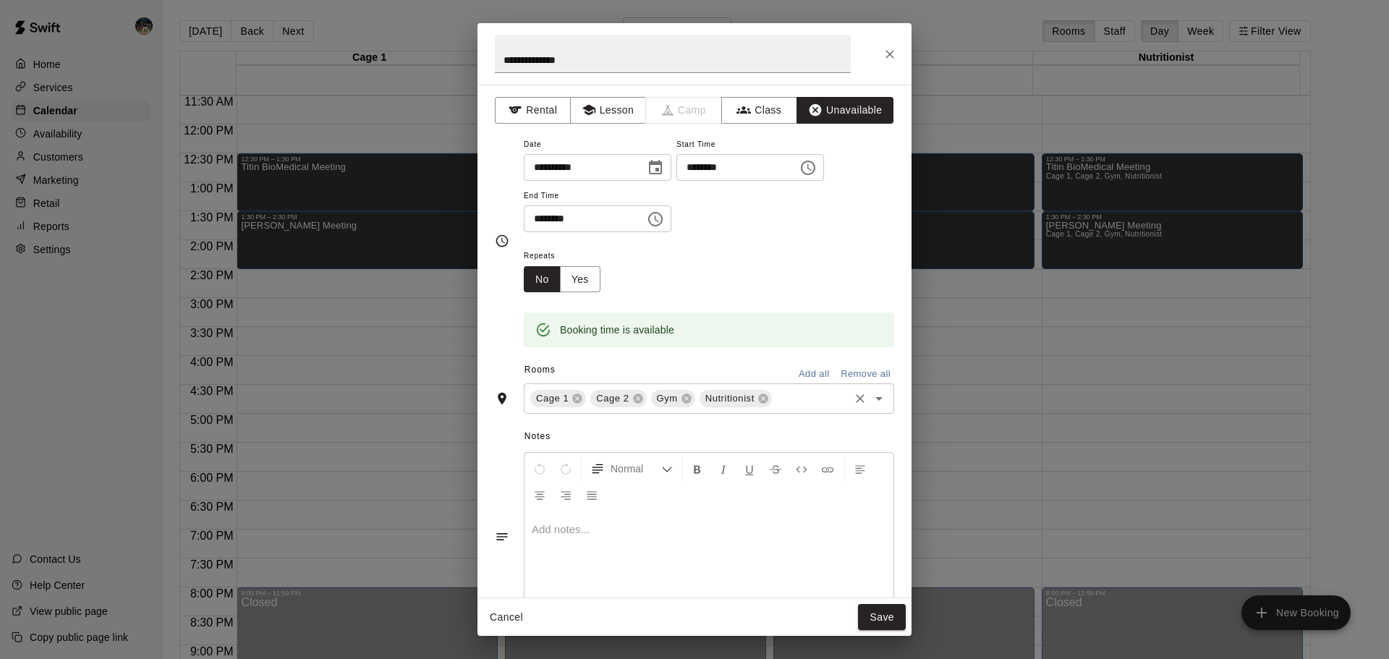
click at [801, 386] on div "Cage 1 Cage 2 Gym Nutritionist ​" at bounding box center [709, 399] width 371 height 30
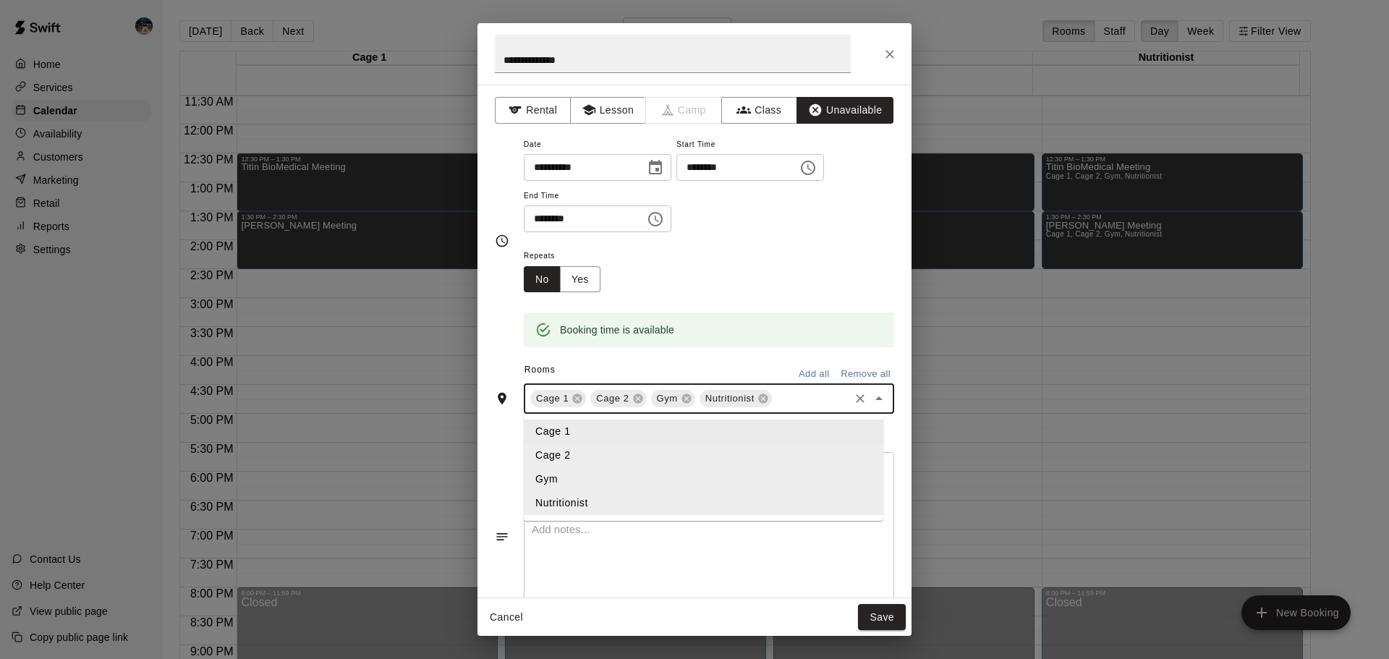
click at [722, 361] on div "Rooms Add all Remove all" at bounding box center [694, 371] width 399 height 25
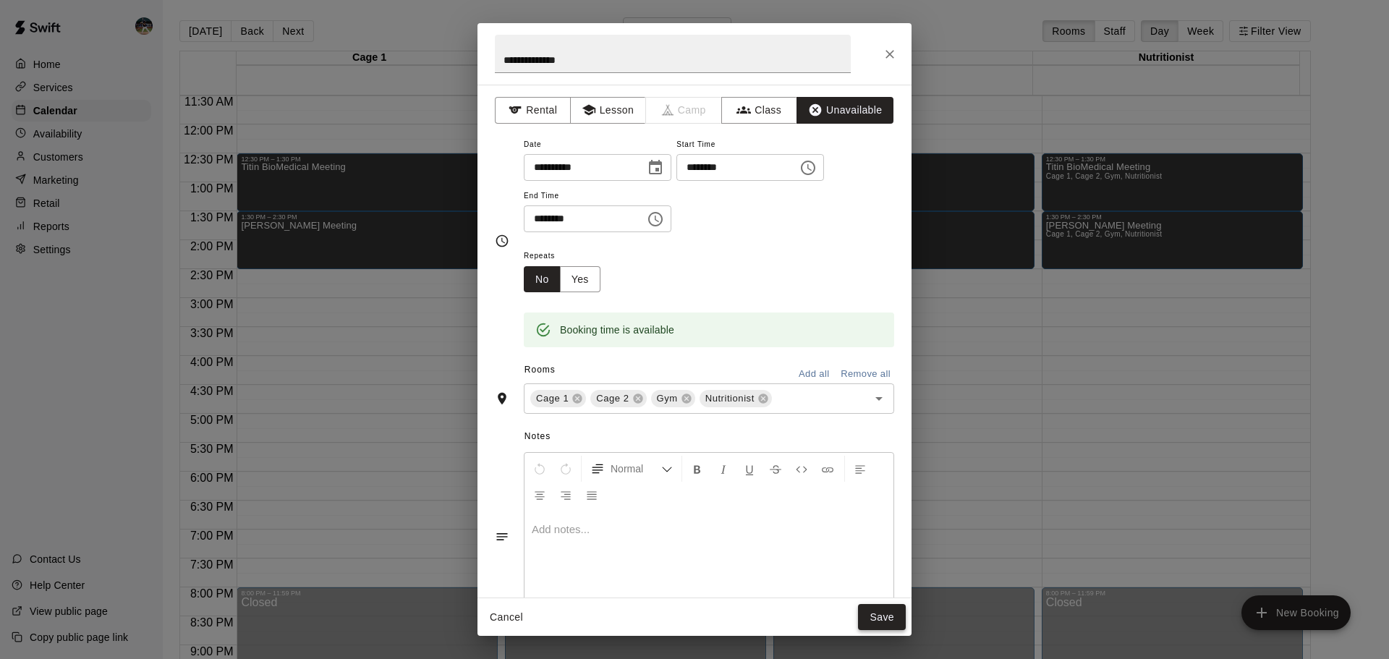
click at [885, 618] on button "Save" at bounding box center [882, 617] width 48 height 27
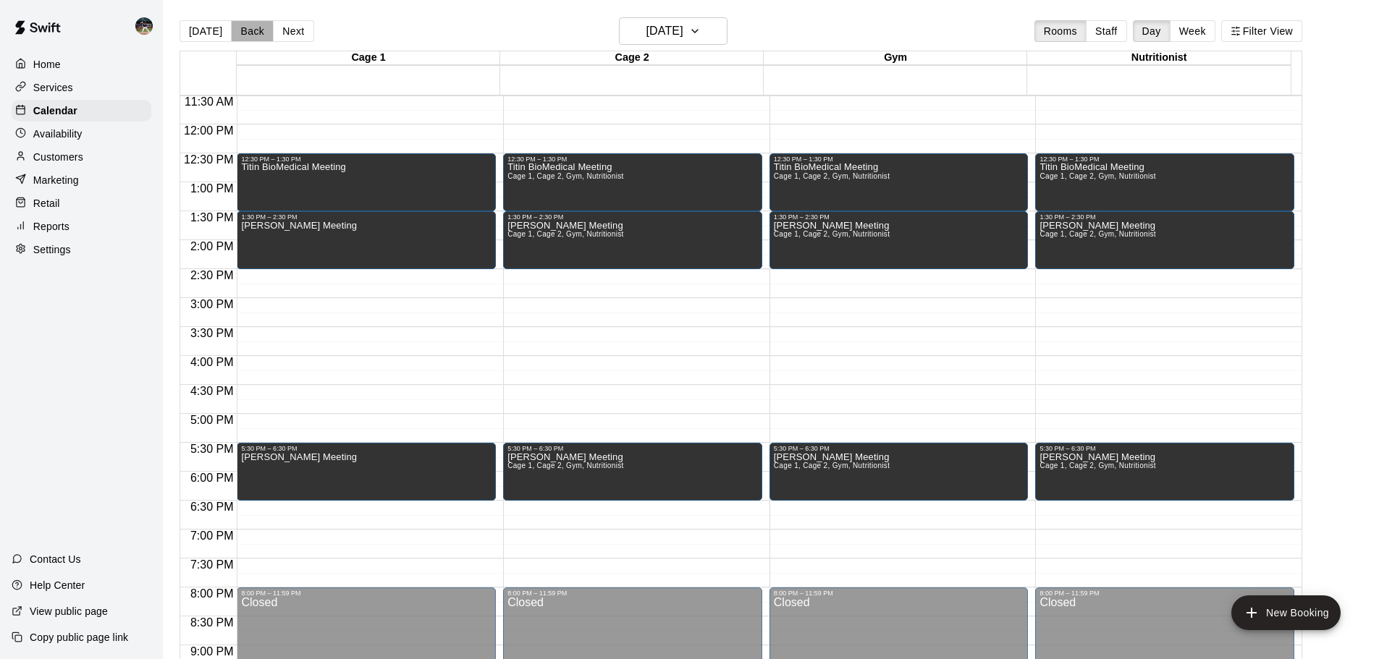
drag, startPoint x: 240, startPoint y: 28, endPoint x: 269, endPoint y: 34, distance: 30.2
click at [241, 28] on button "Back" at bounding box center [252, 31] width 43 height 22
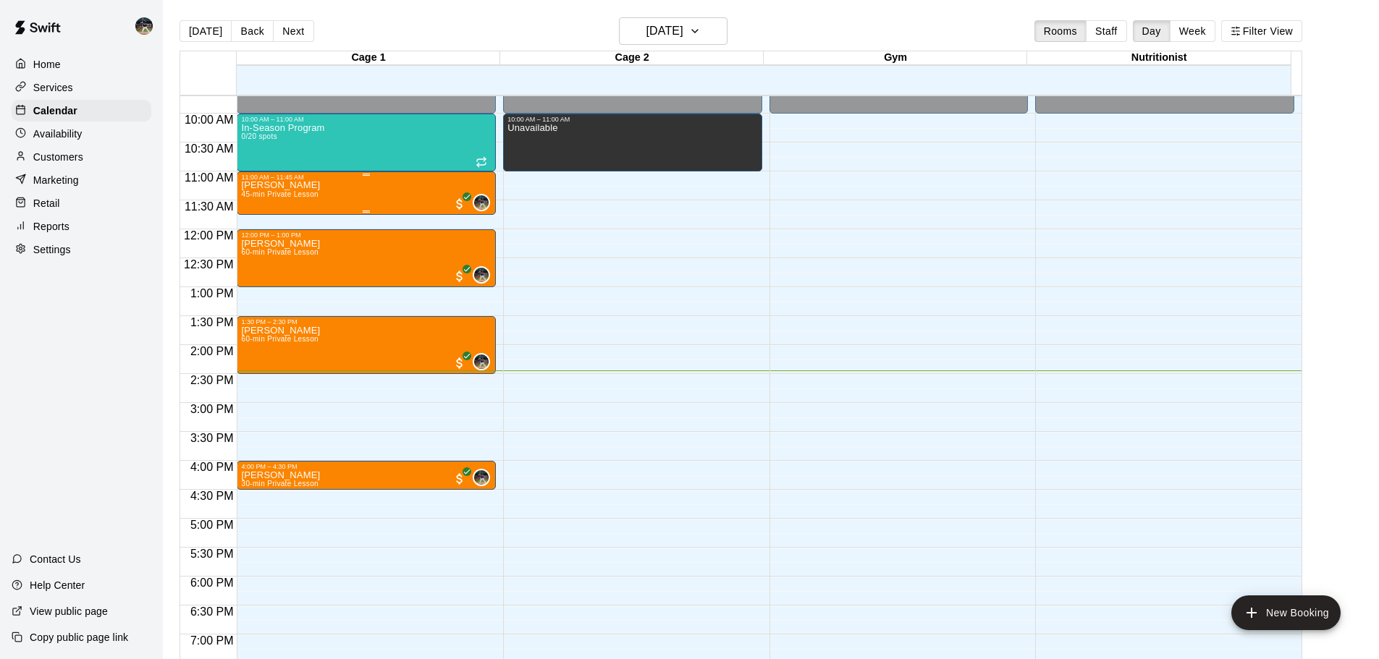
scroll to position [594, 0]
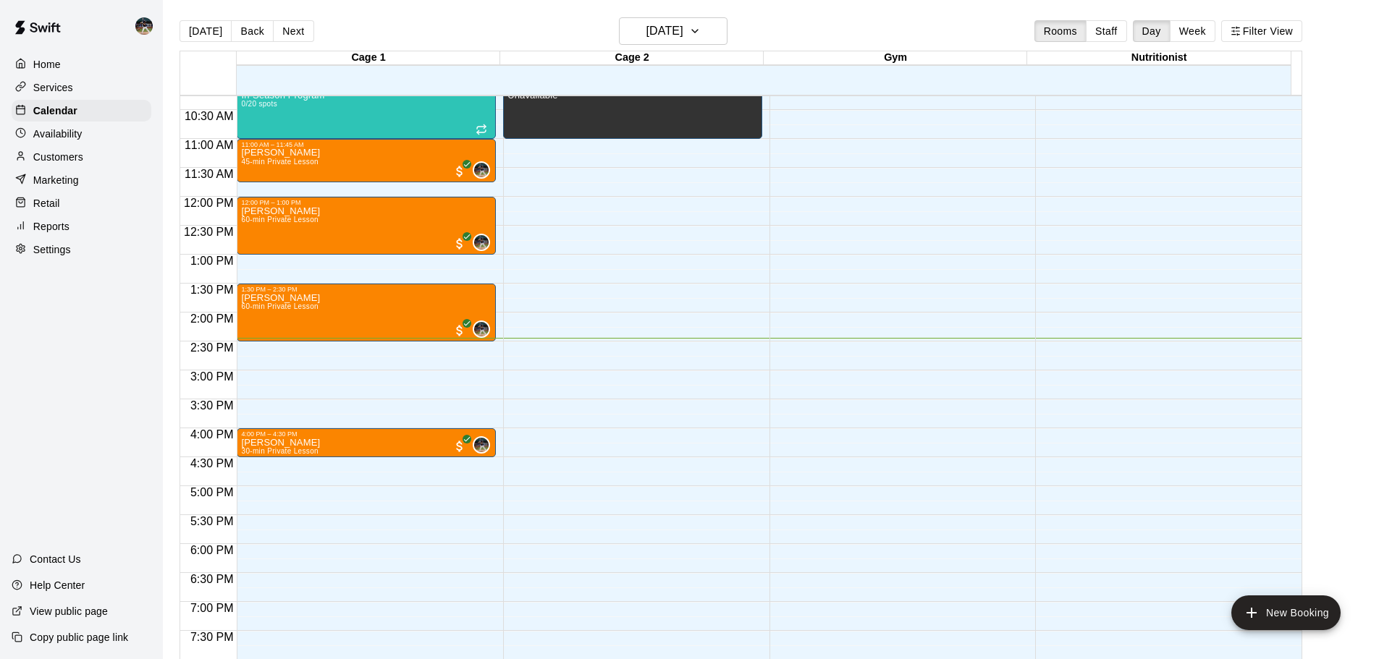
click at [250, 30] on button "Back" at bounding box center [252, 31] width 43 height 22
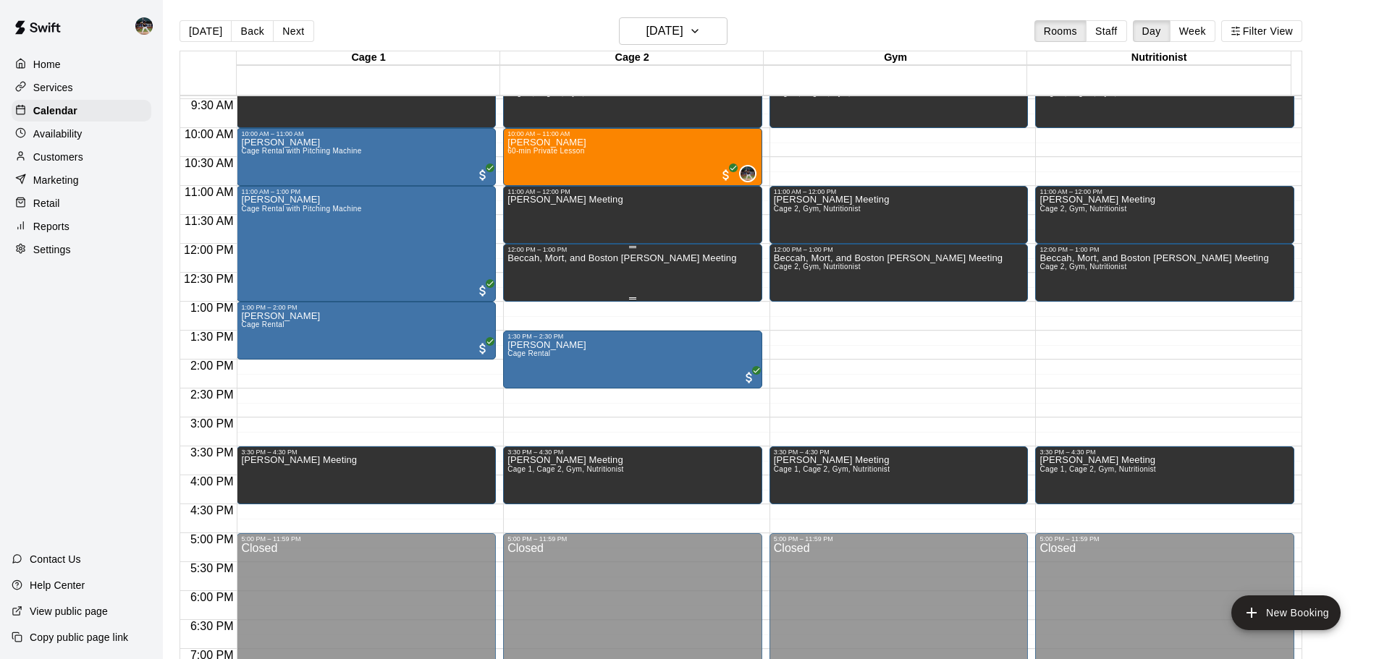
scroll to position [522, 0]
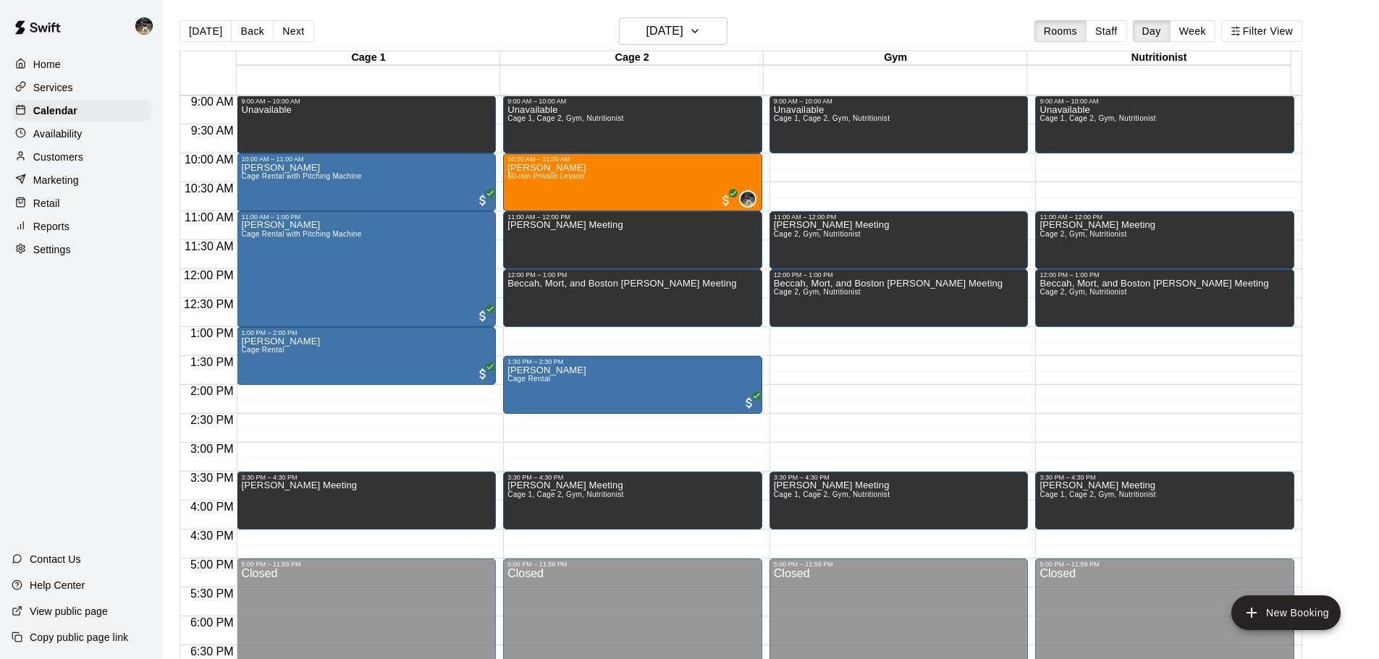
click at [284, 30] on button "Next" at bounding box center [293, 31] width 41 height 22
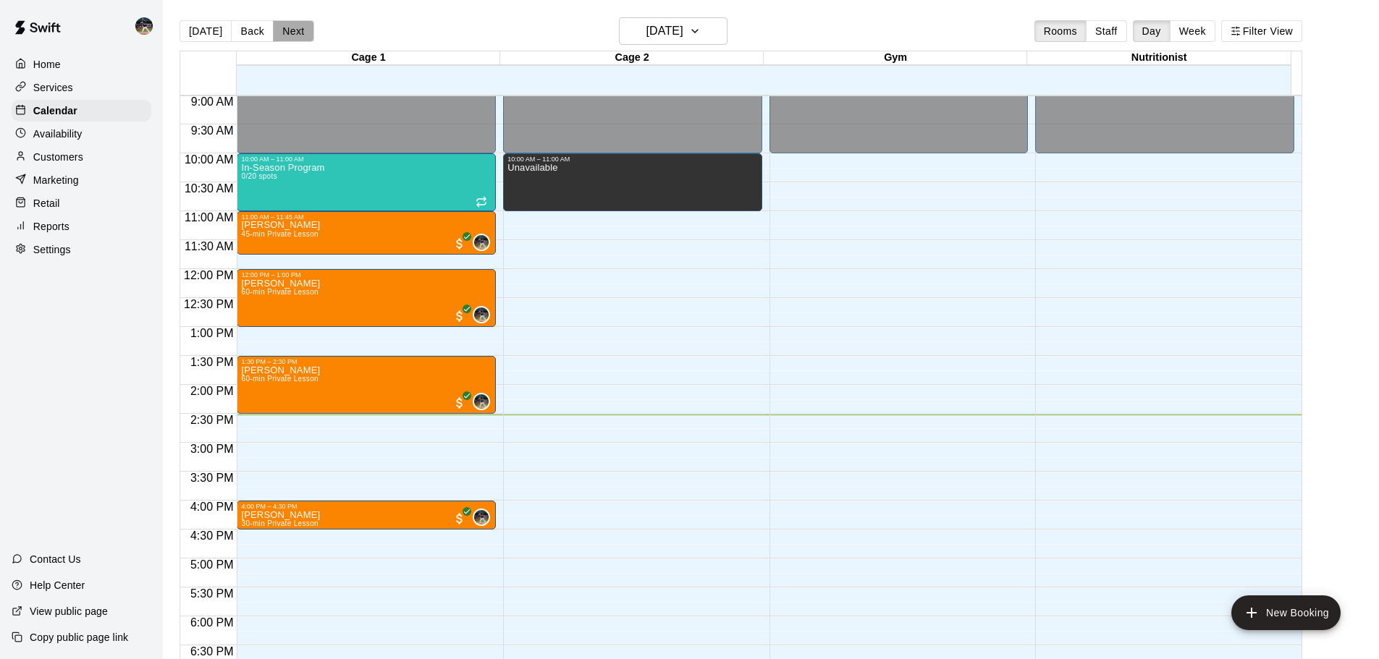
click at [284, 33] on button "Next" at bounding box center [293, 31] width 41 height 22
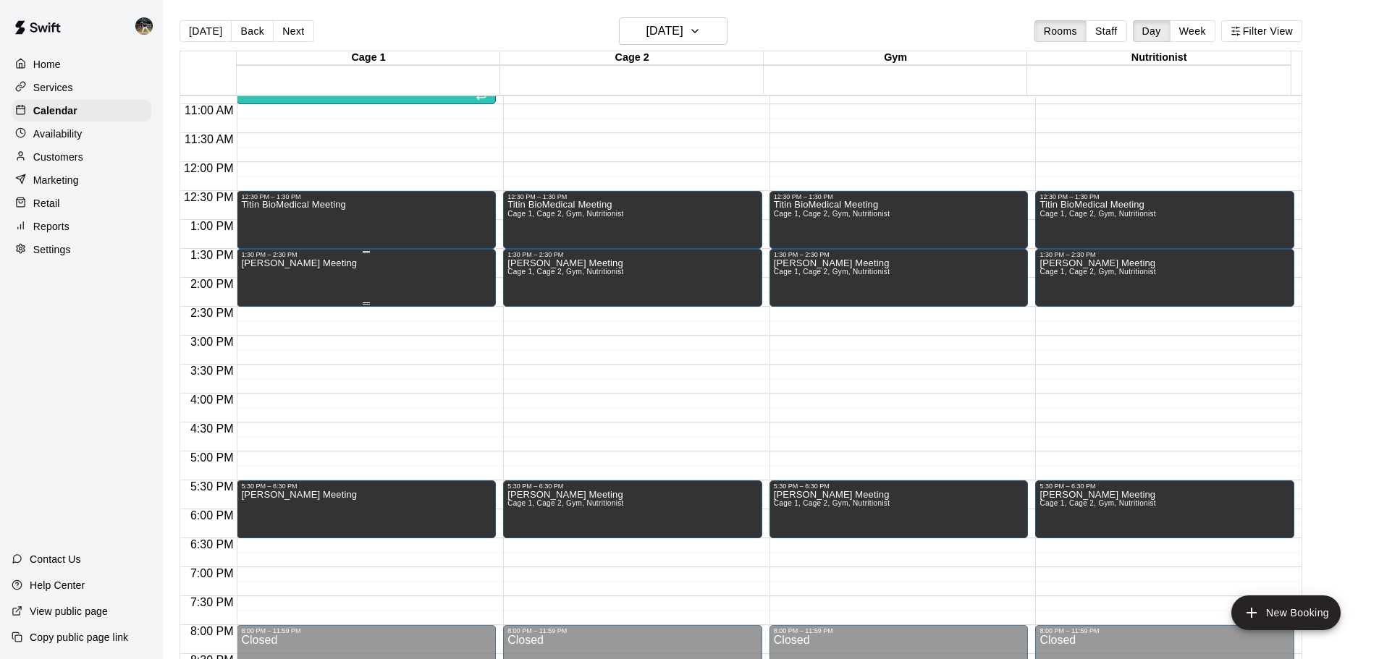
scroll to position [594, 0]
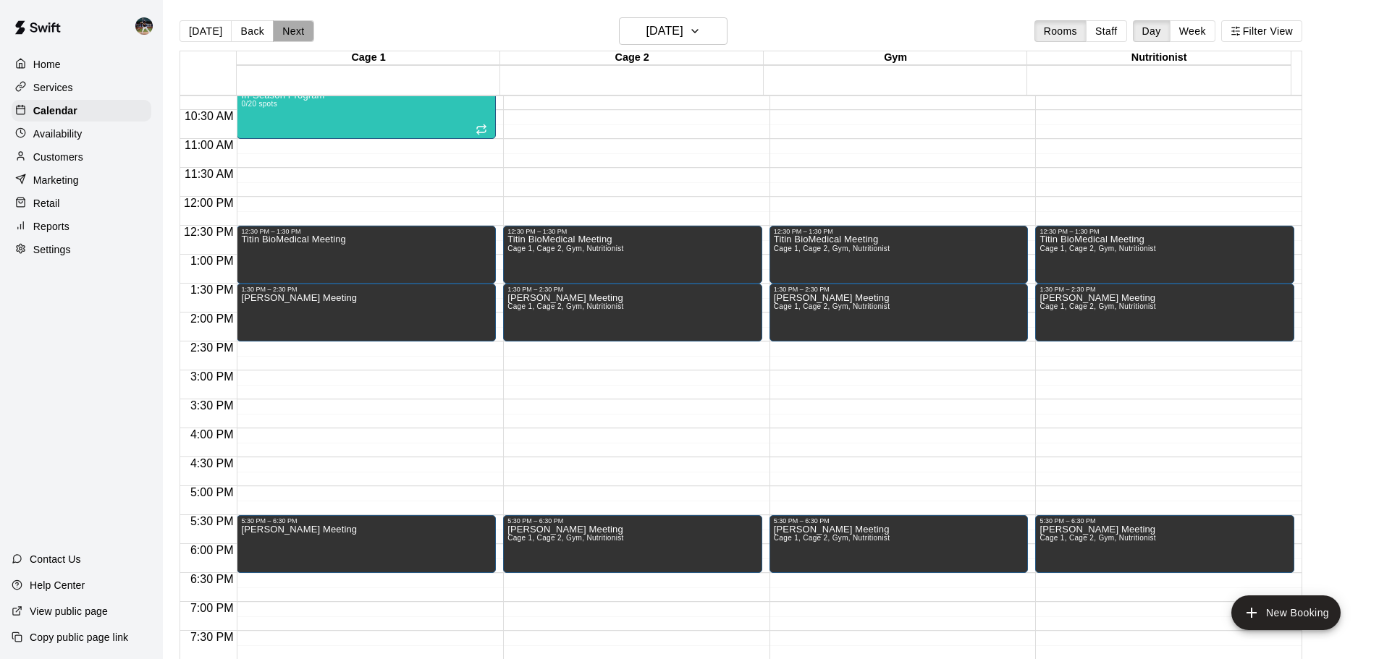
click at [283, 30] on button "Next" at bounding box center [293, 31] width 41 height 22
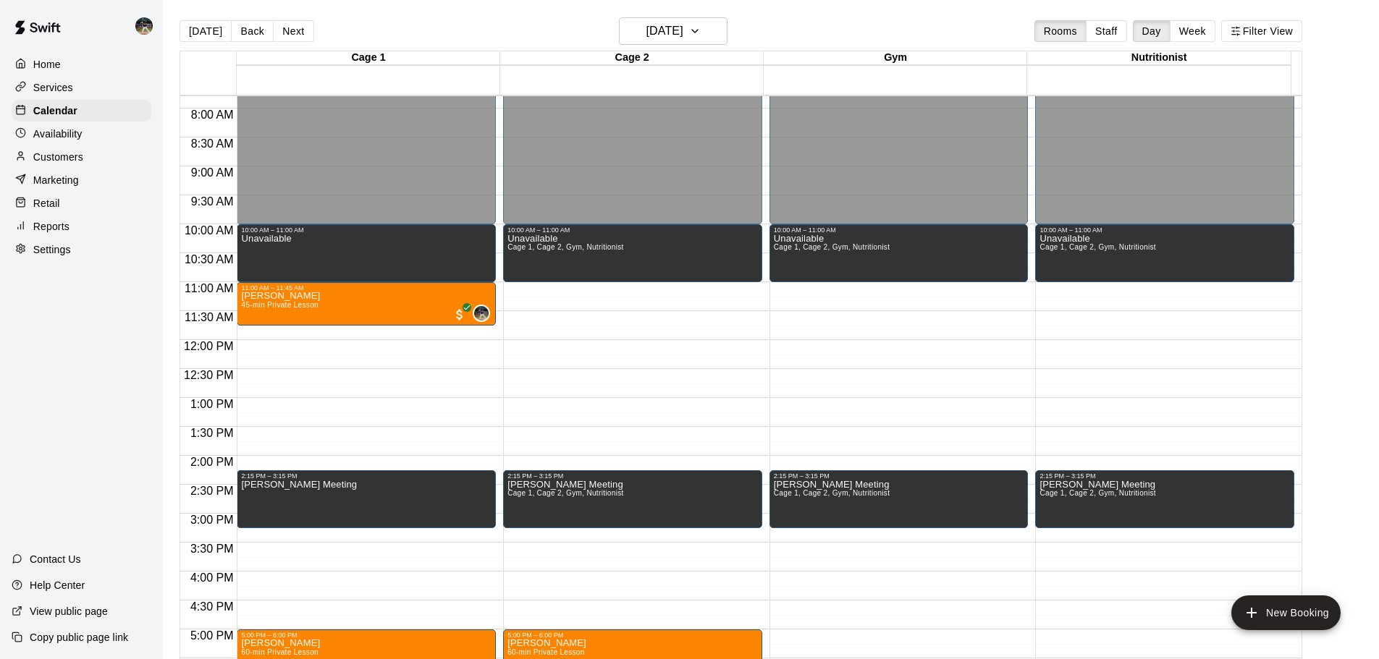
scroll to position [449, 0]
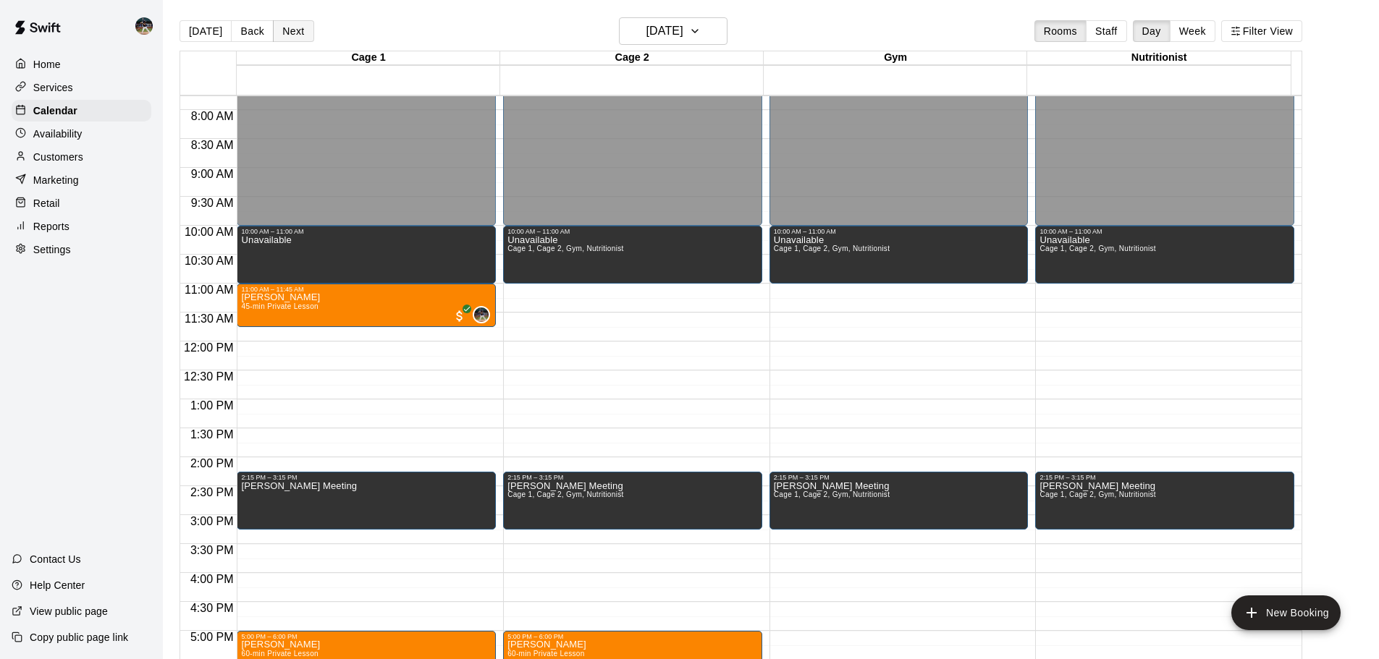
click at [287, 35] on button "Next" at bounding box center [293, 31] width 41 height 22
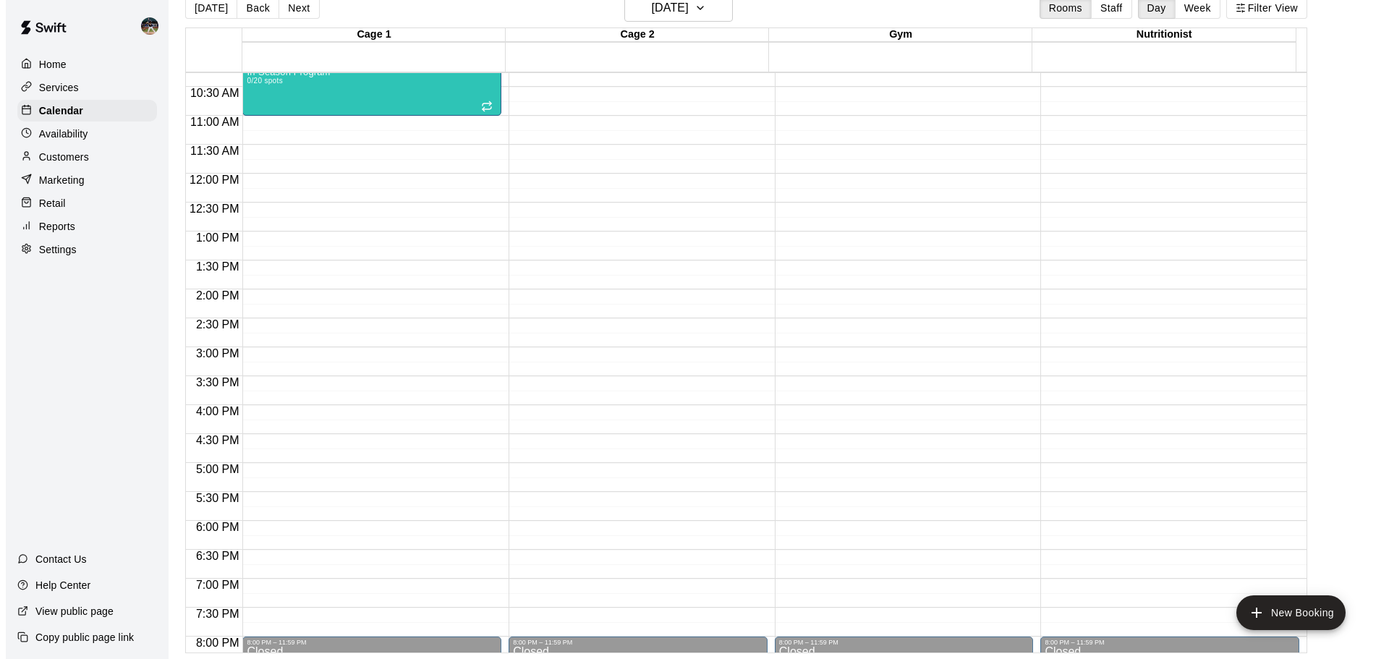
scroll to position [522, 0]
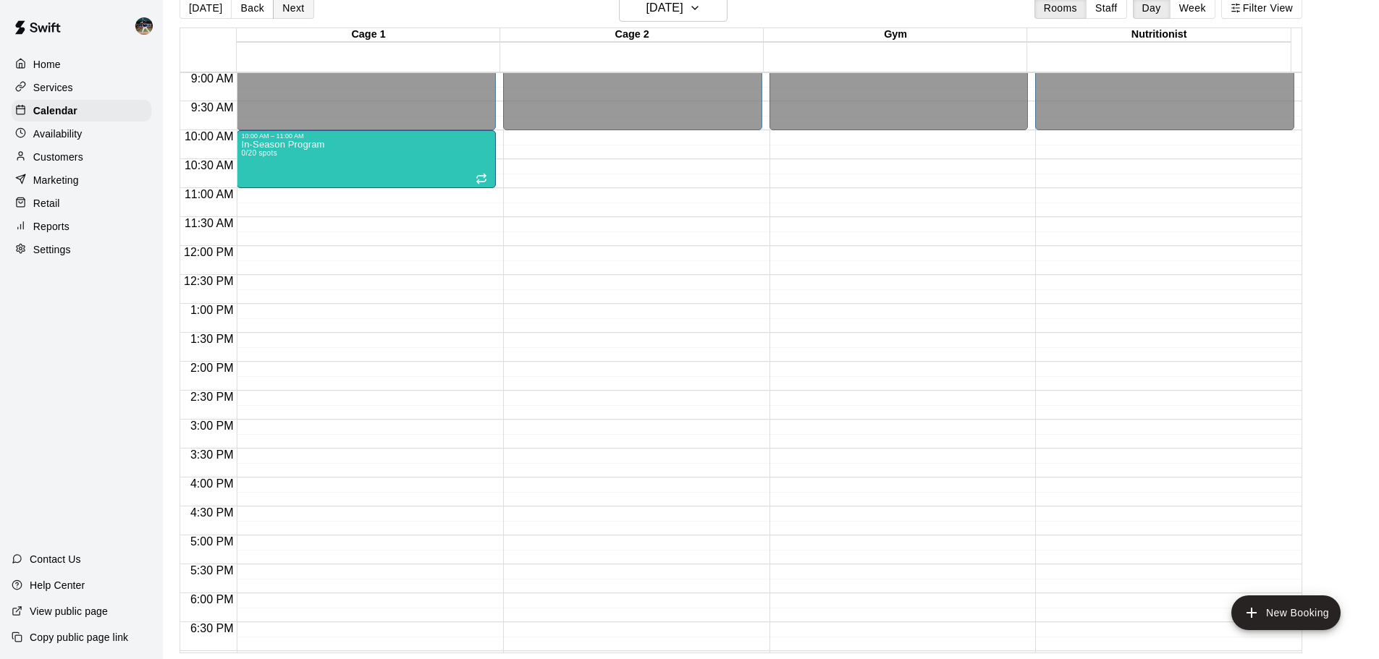
click at [284, 14] on button "Next" at bounding box center [293, 8] width 41 height 22
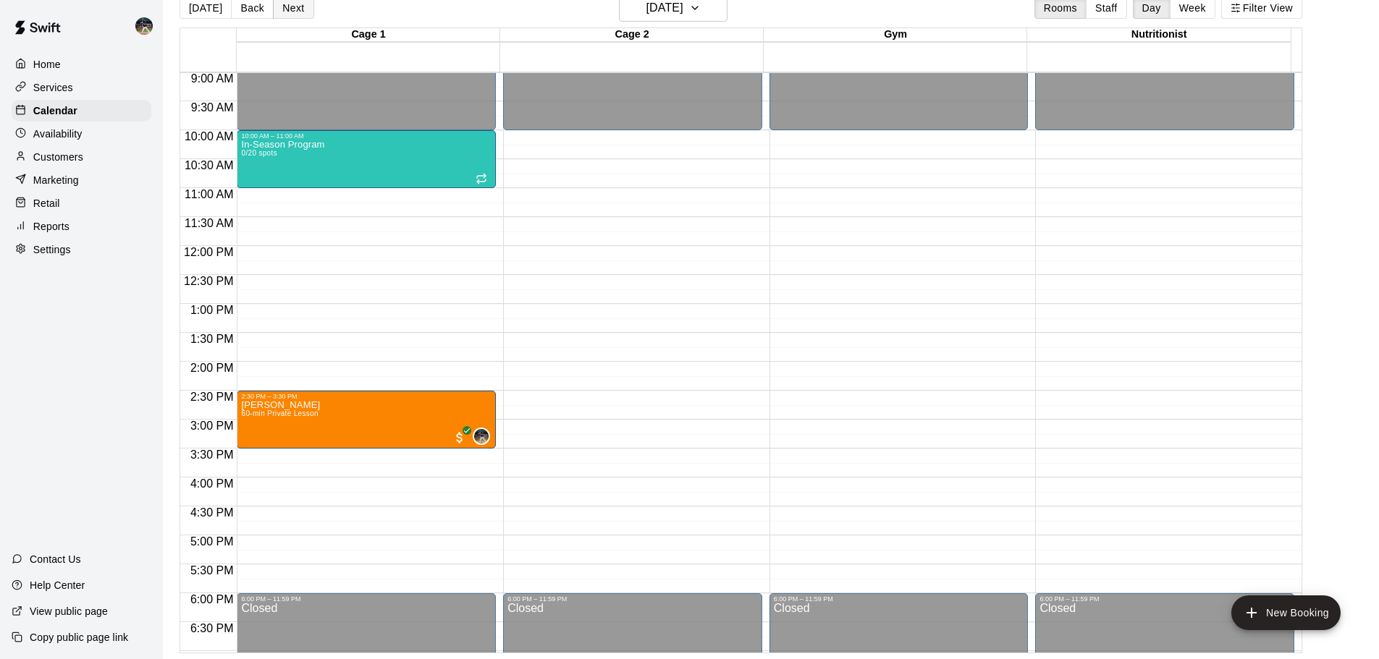
click at [287, 9] on button "Next" at bounding box center [293, 8] width 41 height 22
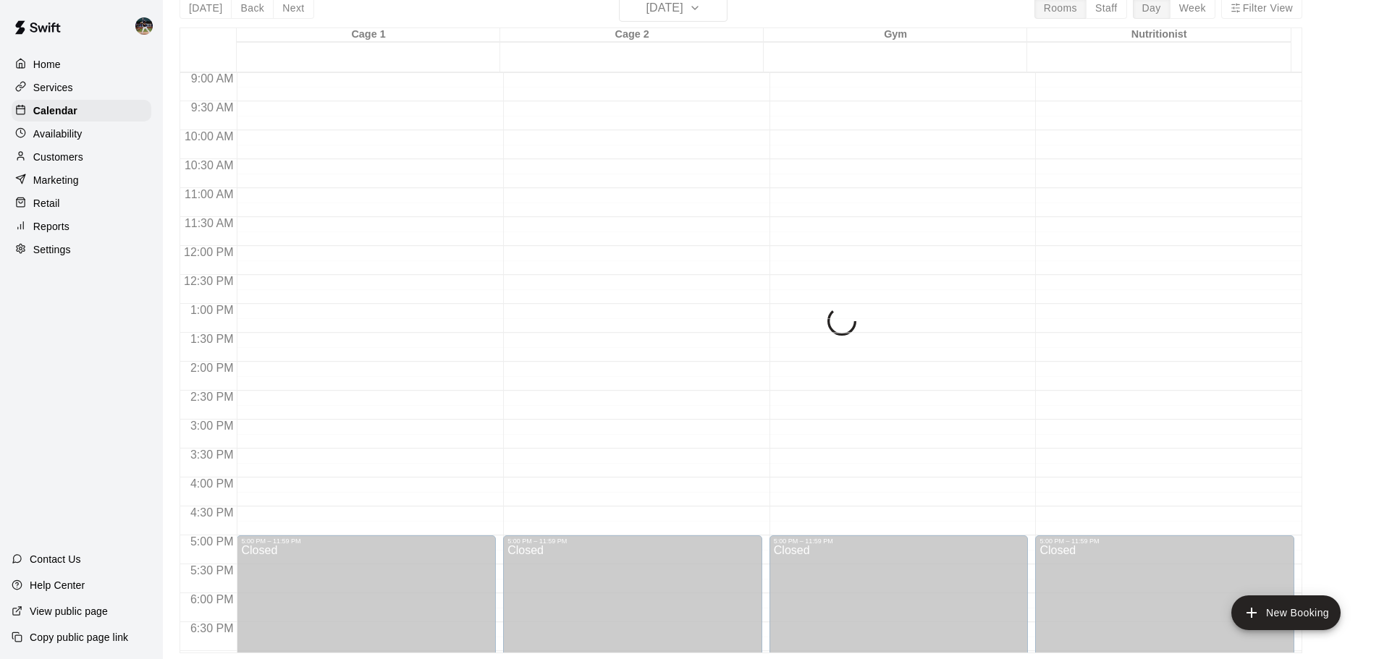
click at [196, 9] on div "[DATE] Back [DATE][DATE] Rooms Staff Day Week Filter View Cage 1 23 Sat Cage 2 …" at bounding box center [740, 323] width 1122 height 659
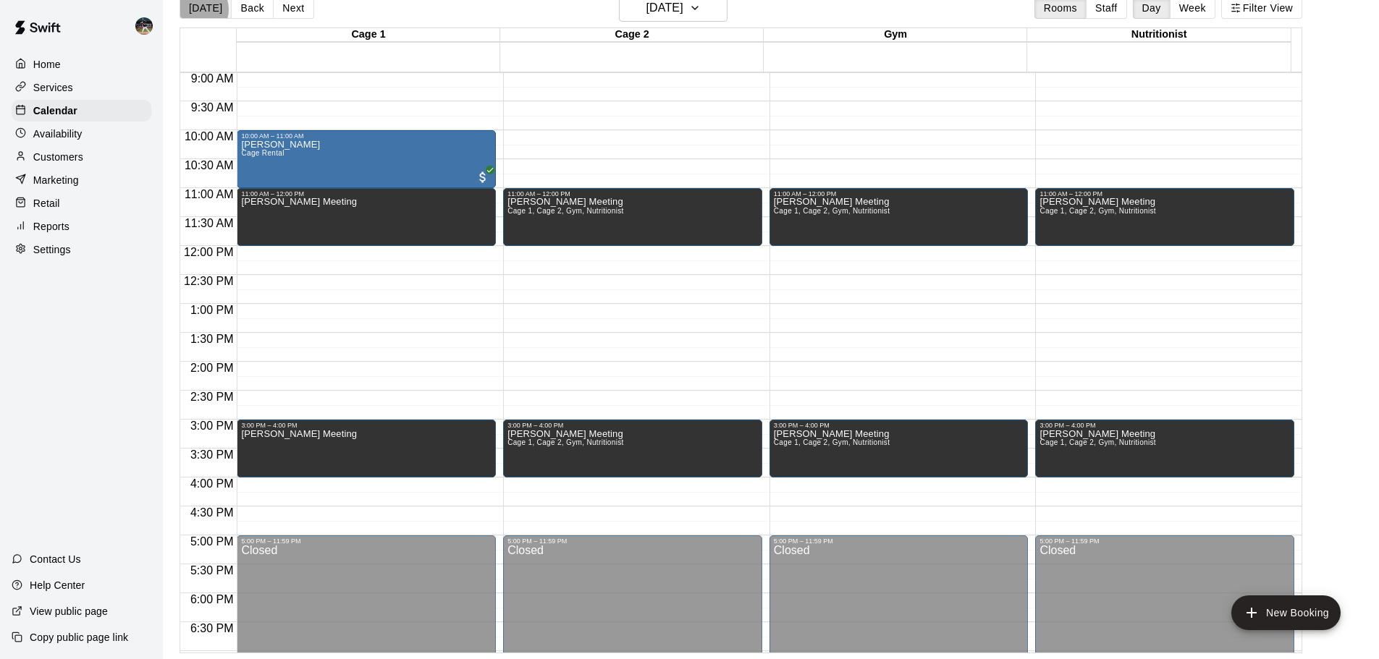
click at [195, 9] on button "[DATE]" at bounding box center [205, 8] width 52 height 22
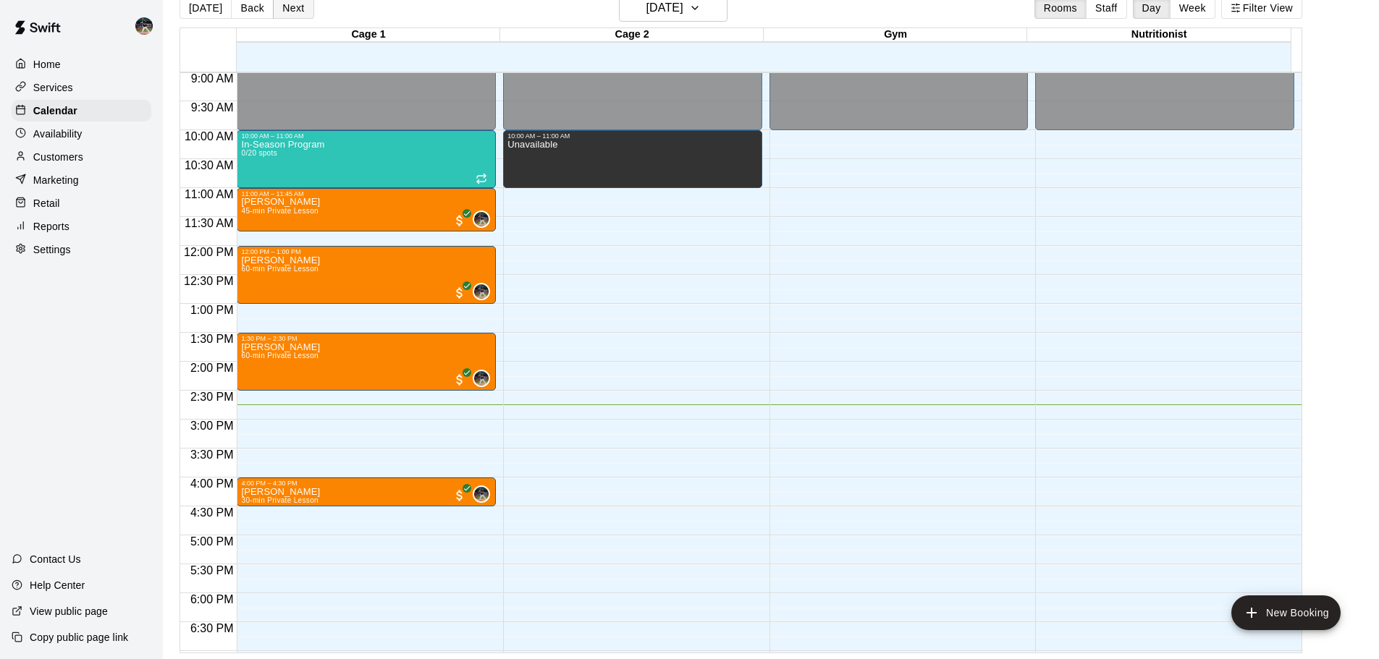
click at [290, 9] on button "Next" at bounding box center [293, 8] width 41 height 22
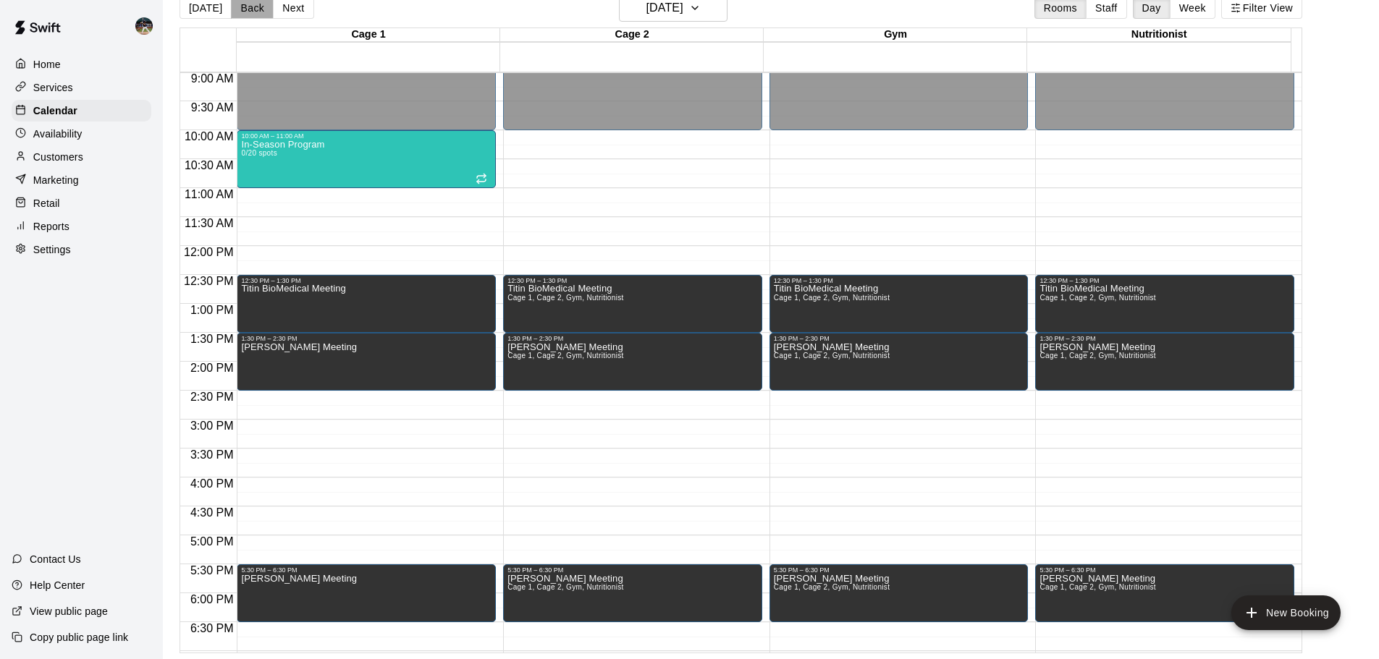
click at [255, 13] on button "Back" at bounding box center [252, 8] width 43 height 22
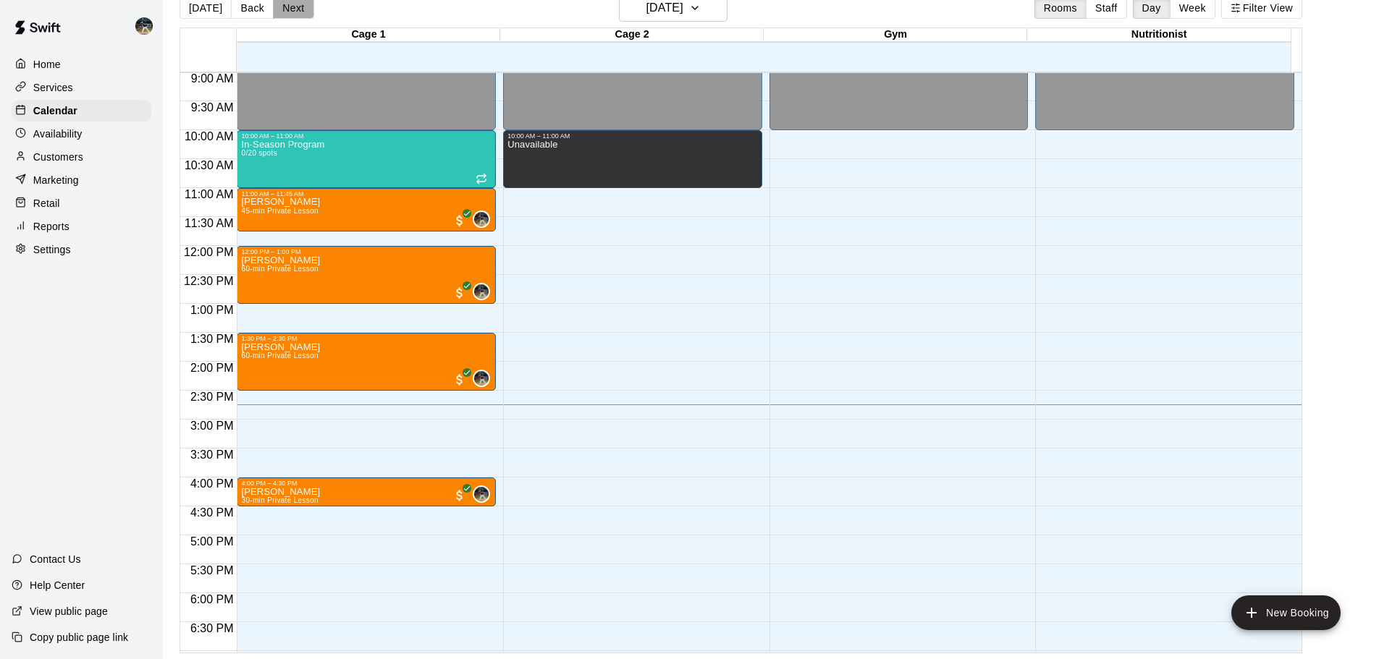
click at [293, 14] on button "Next" at bounding box center [293, 8] width 41 height 22
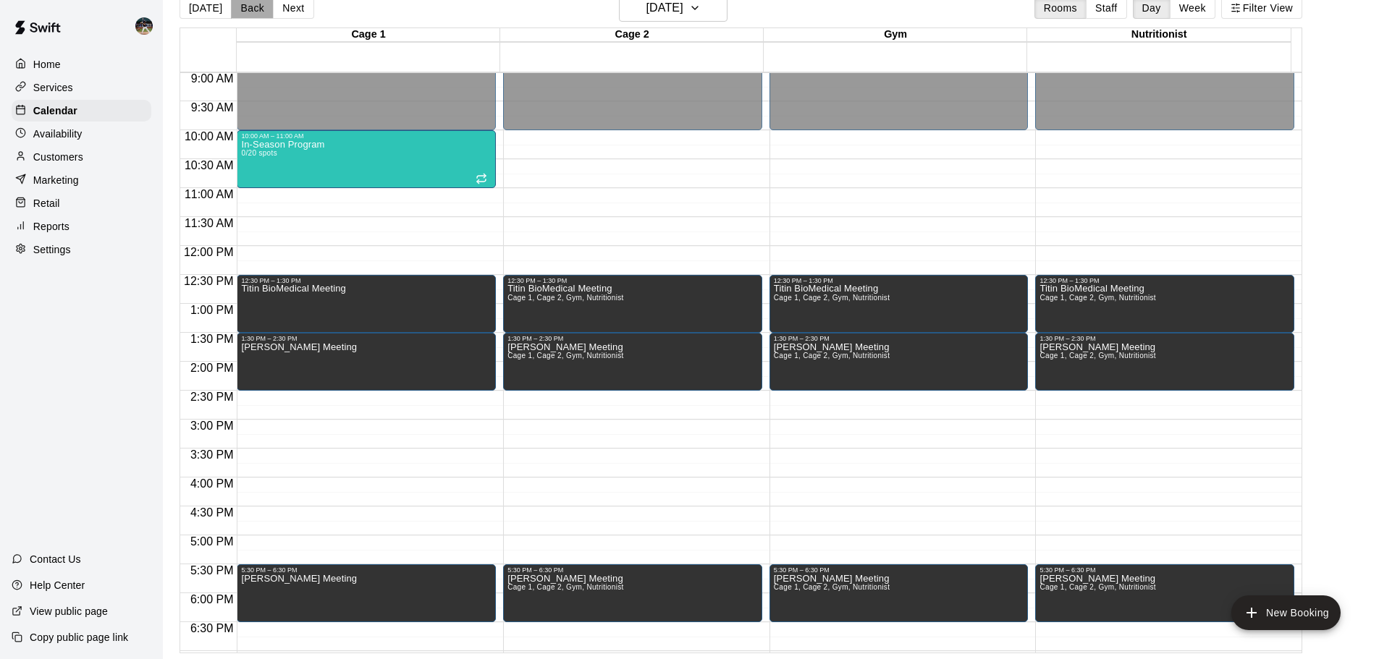
click at [250, 11] on button "Back" at bounding box center [252, 8] width 43 height 22
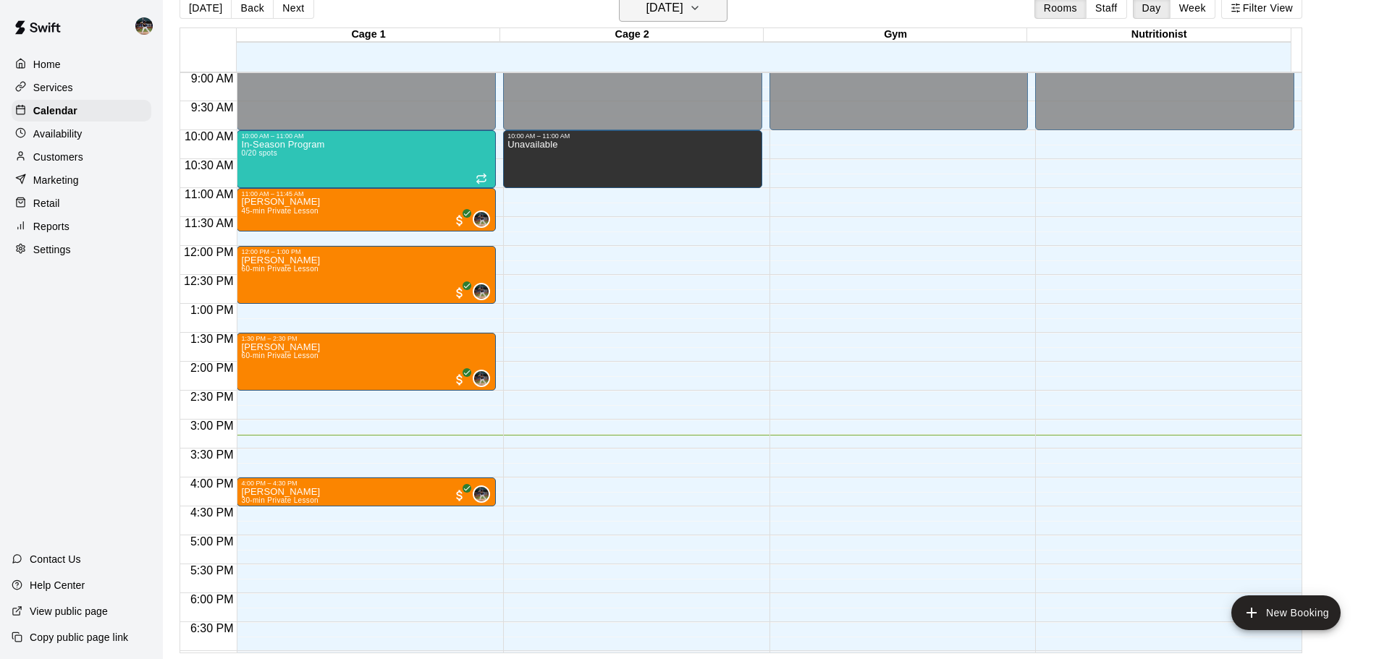
click at [683, 17] on h6 "[DATE]" at bounding box center [664, 8] width 37 height 20
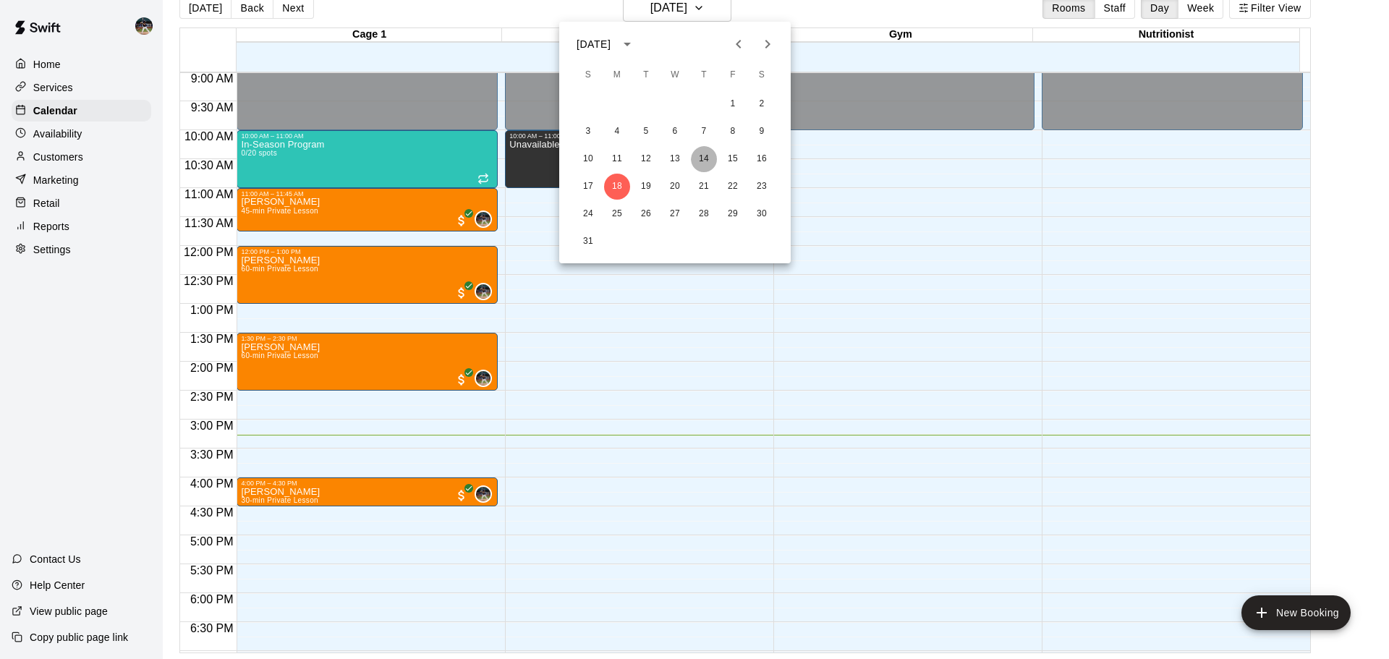
click at [703, 156] on button "14" at bounding box center [704, 159] width 26 height 26
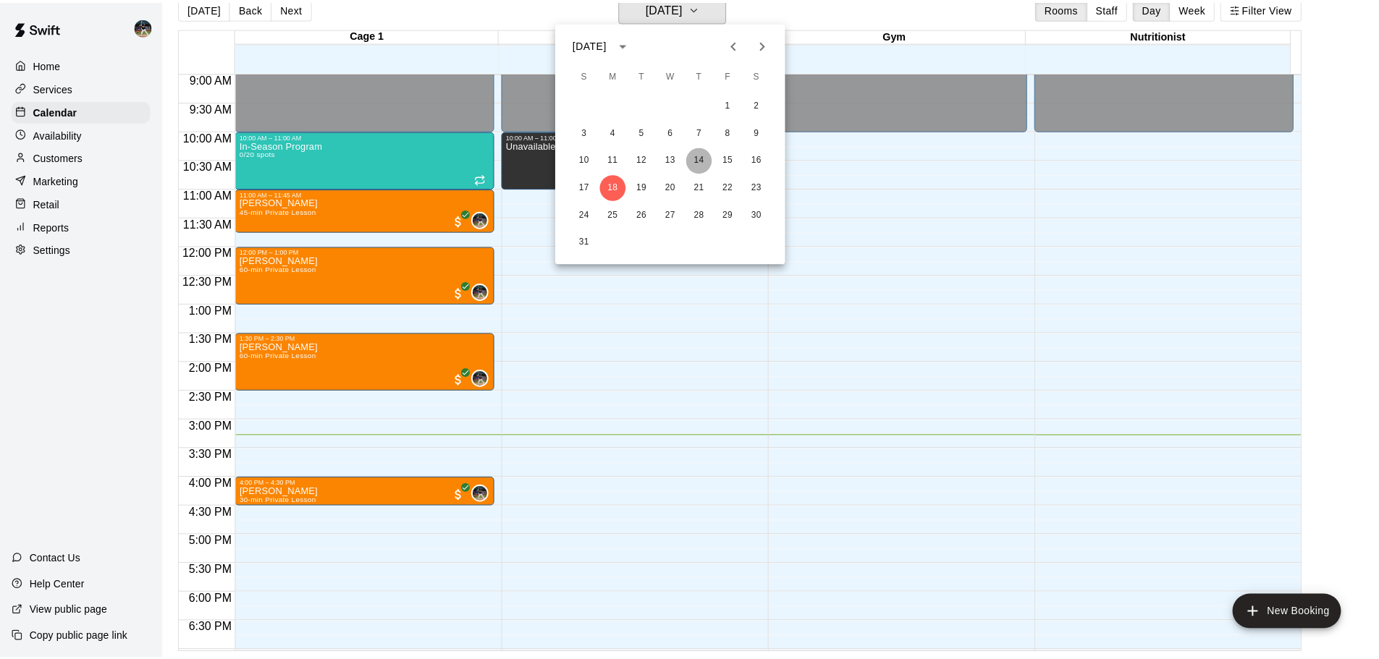
scroll to position [17, 0]
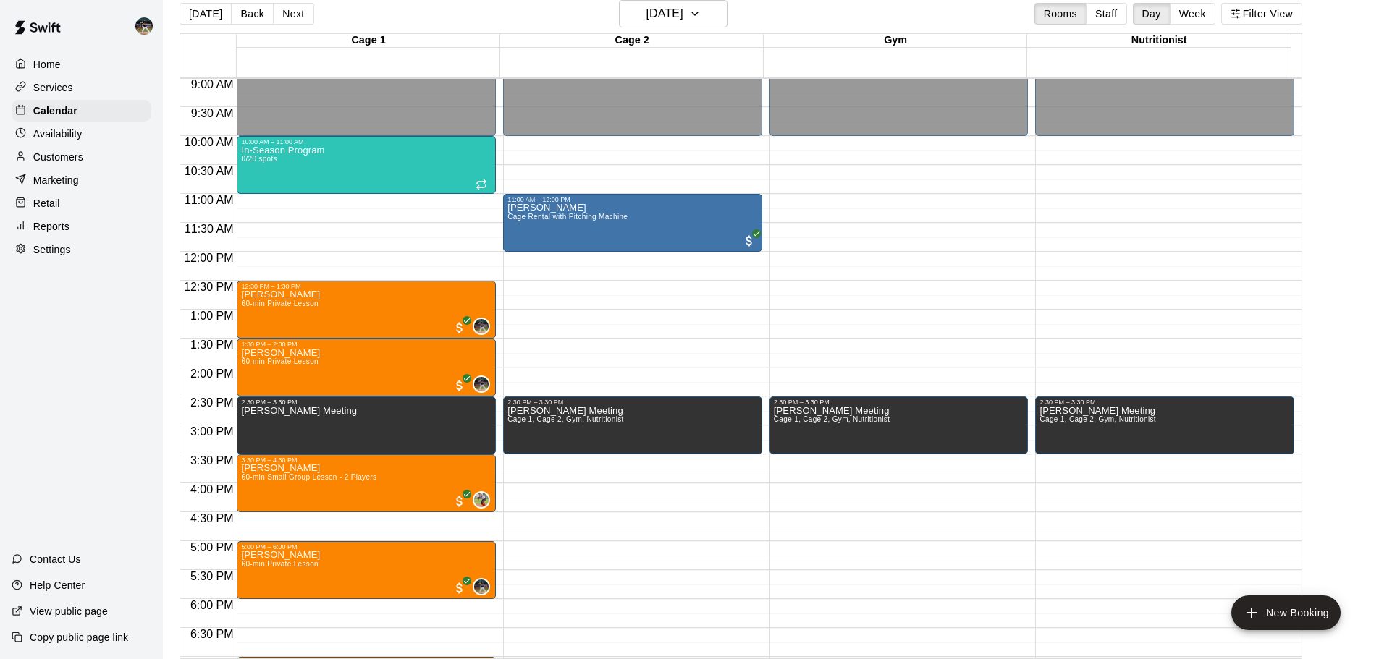
click at [297, 7] on button "Next" at bounding box center [293, 14] width 41 height 22
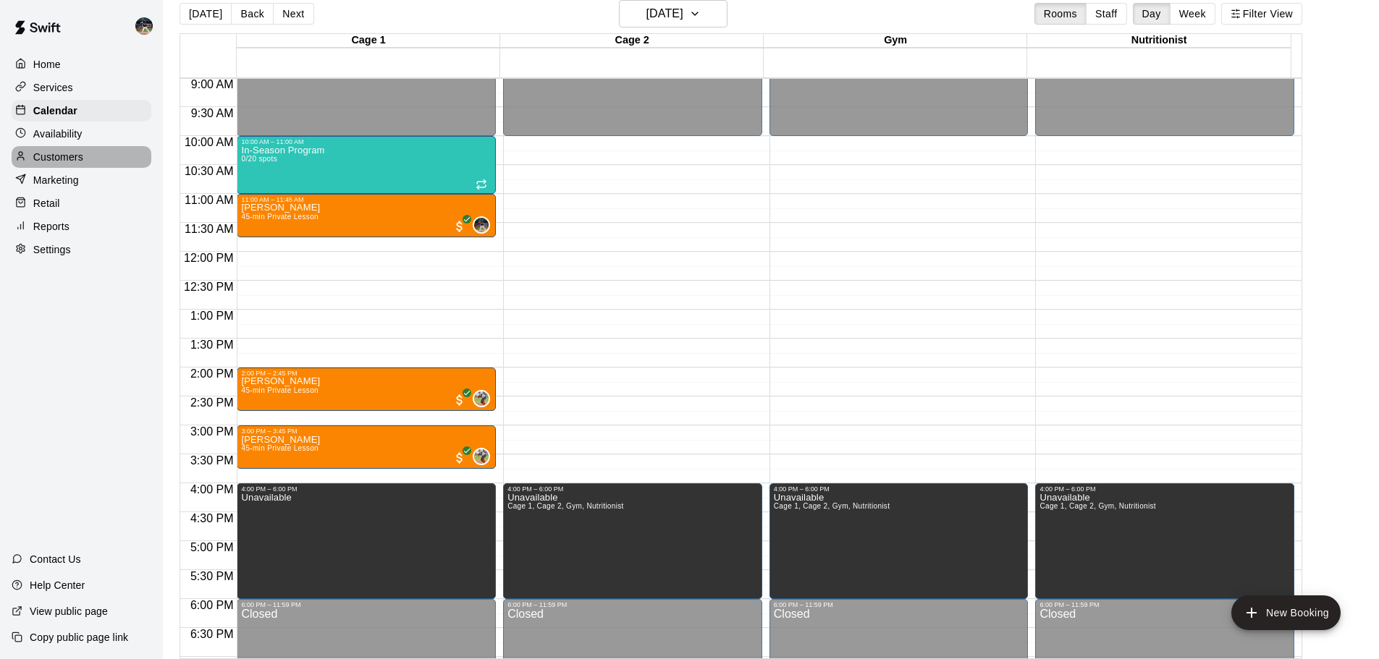
click at [101, 153] on div "Customers" at bounding box center [82, 157] width 140 height 22
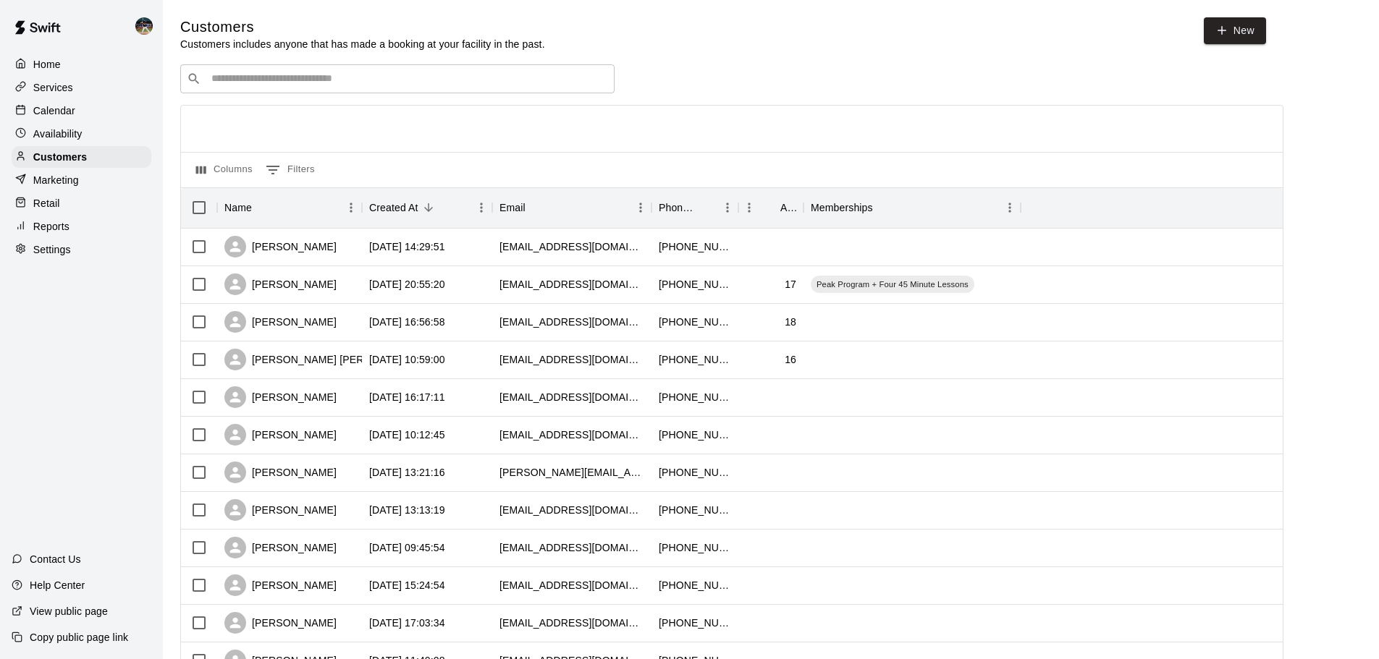
click at [292, 64] on div "Customers Customers includes anyone that has made a booking at your facility in…" at bounding box center [770, 612] width 1181 height 1191
click at [292, 70] on div "​ ​" at bounding box center [397, 78] width 434 height 29
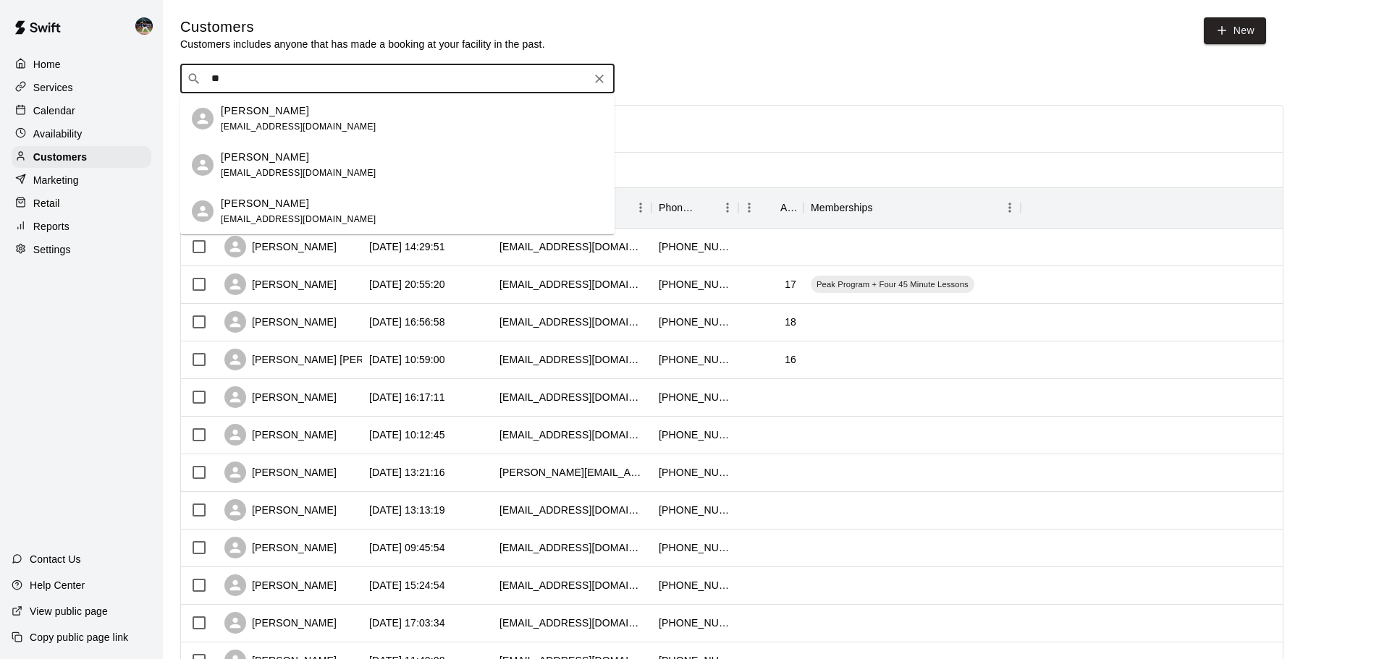
type input "*"
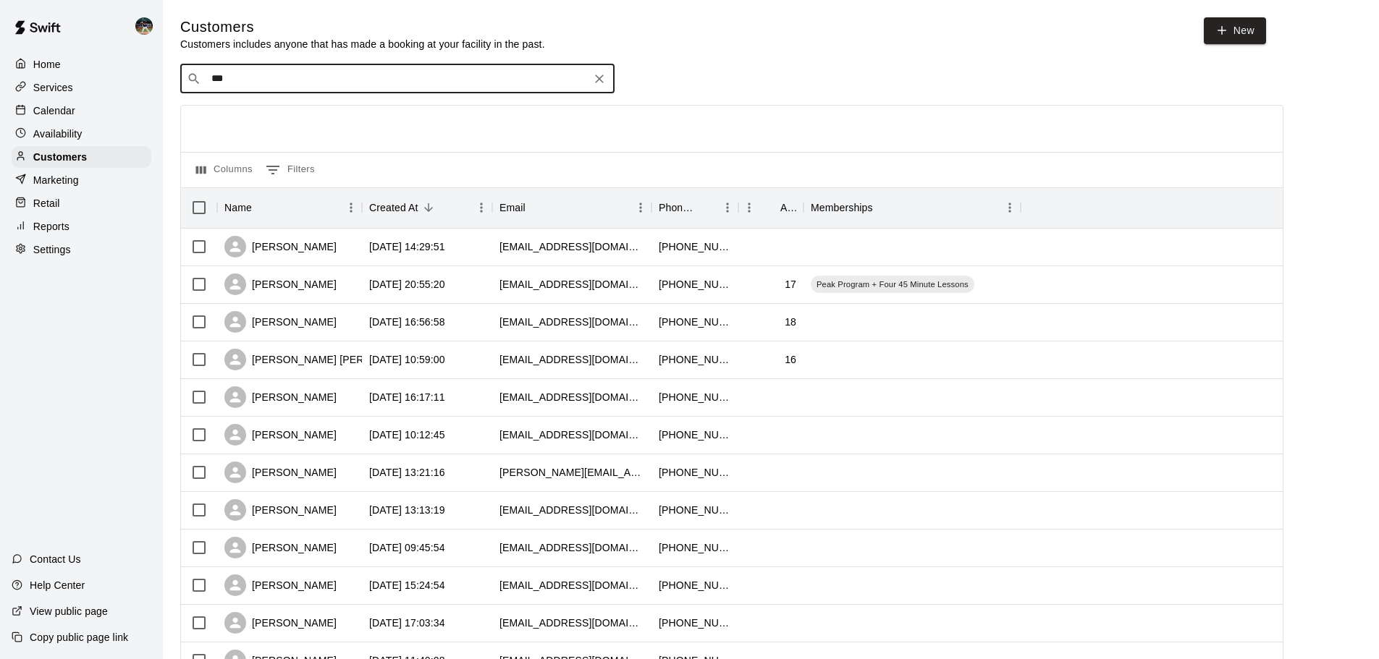
type input "****"
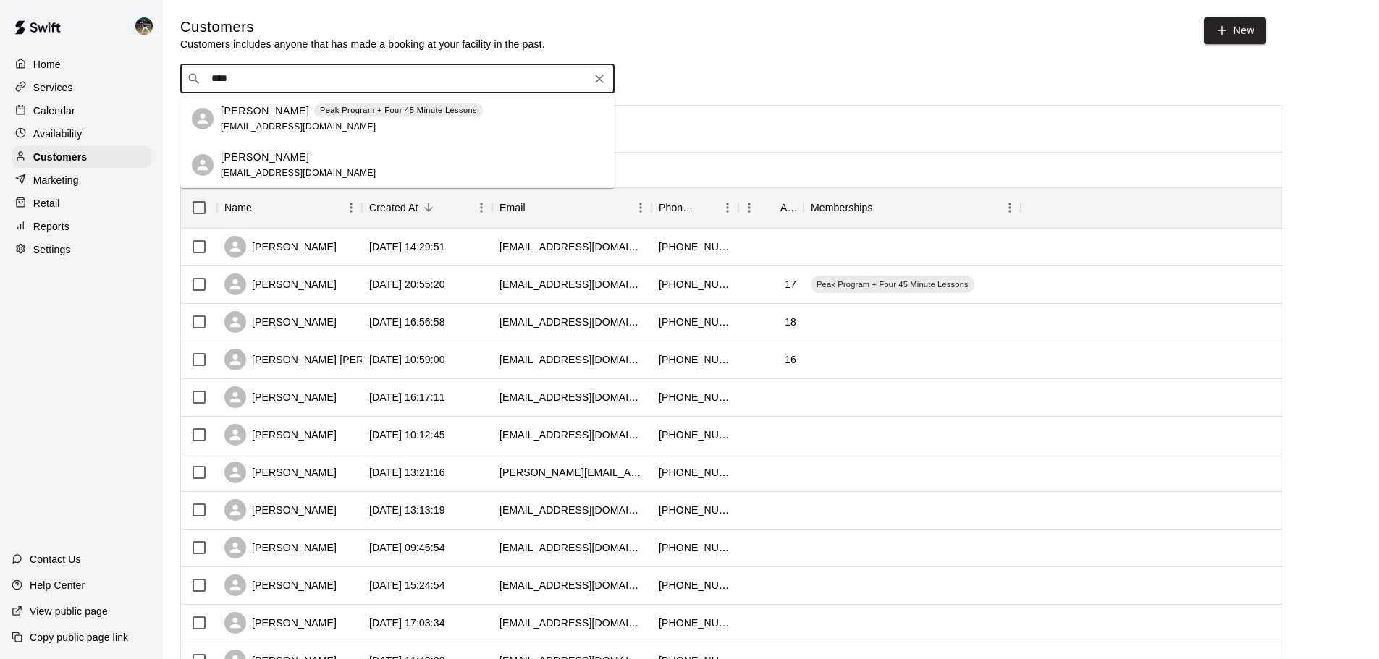
click at [288, 109] on p "[PERSON_NAME]" at bounding box center [265, 110] width 88 height 15
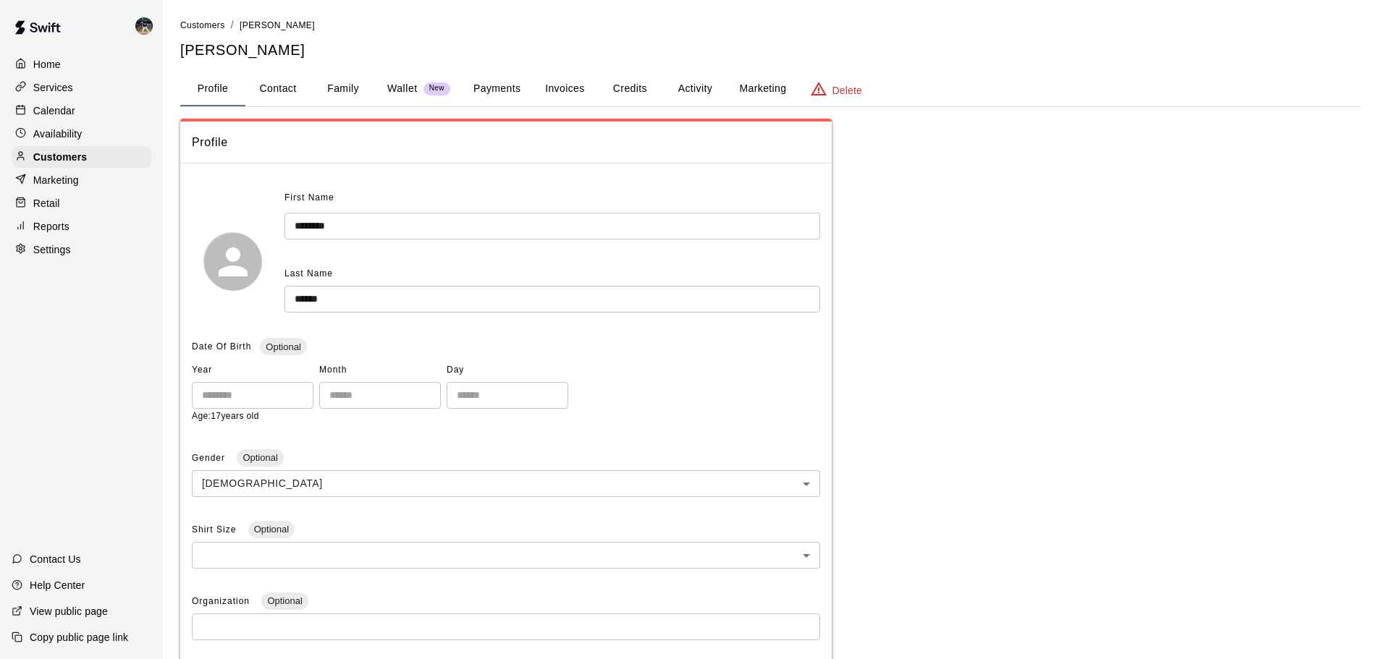
click at [291, 96] on button "Contact" at bounding box center [277, 89] width 65 height 35
select select "**"
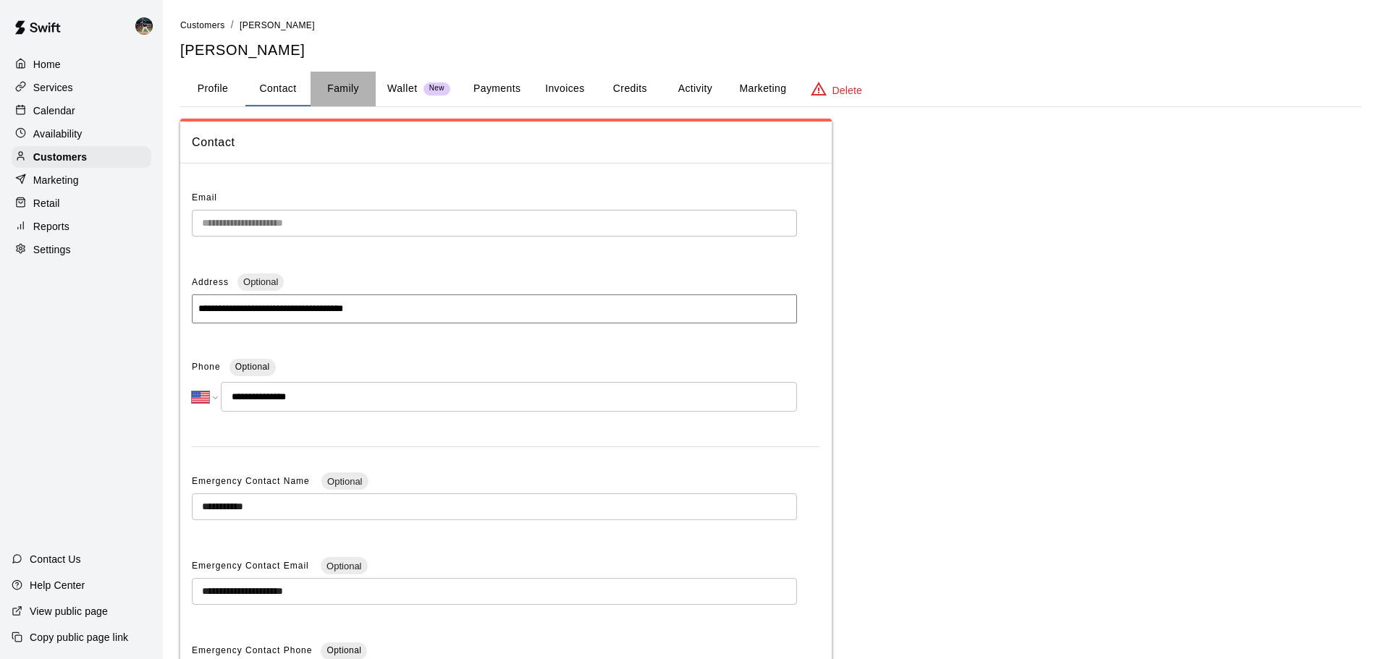
click at [330, 93] on button "Family" at bounding box center [342, 89] width 65 height 35
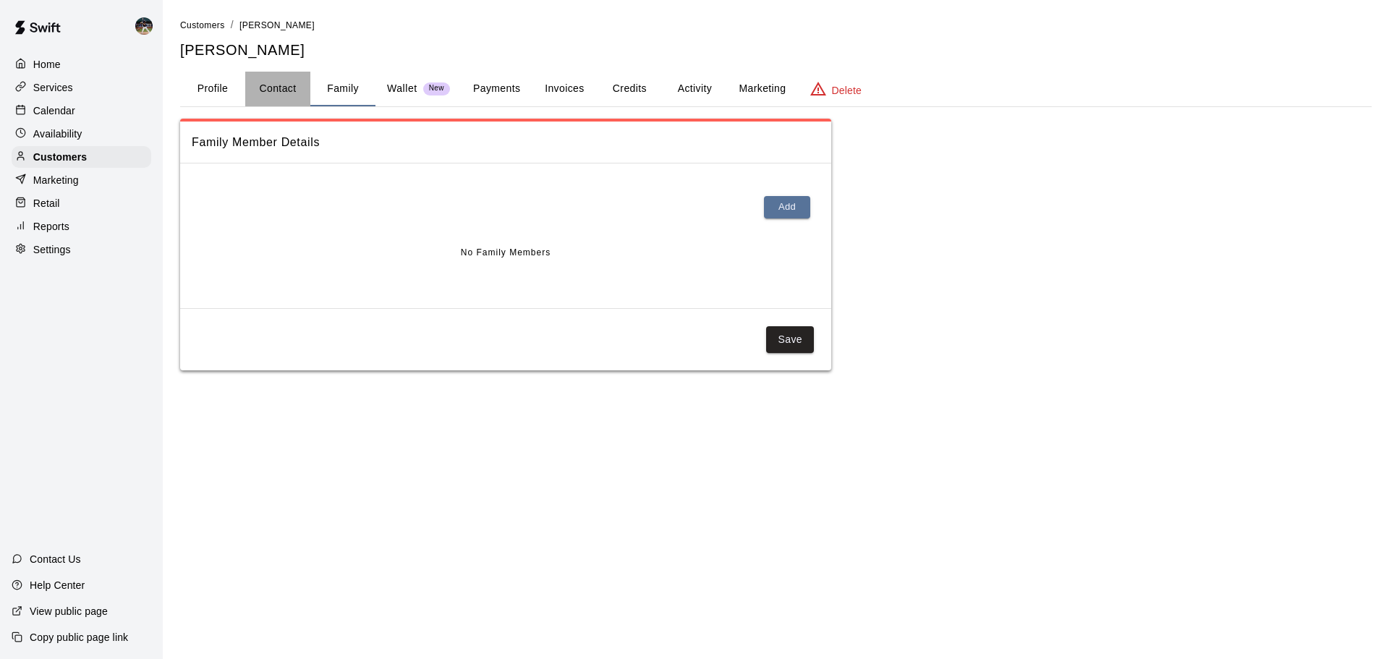
click at [287, 97] on button "Contact" at bounding box center [277, 89] width 65 height 35
select select "**"
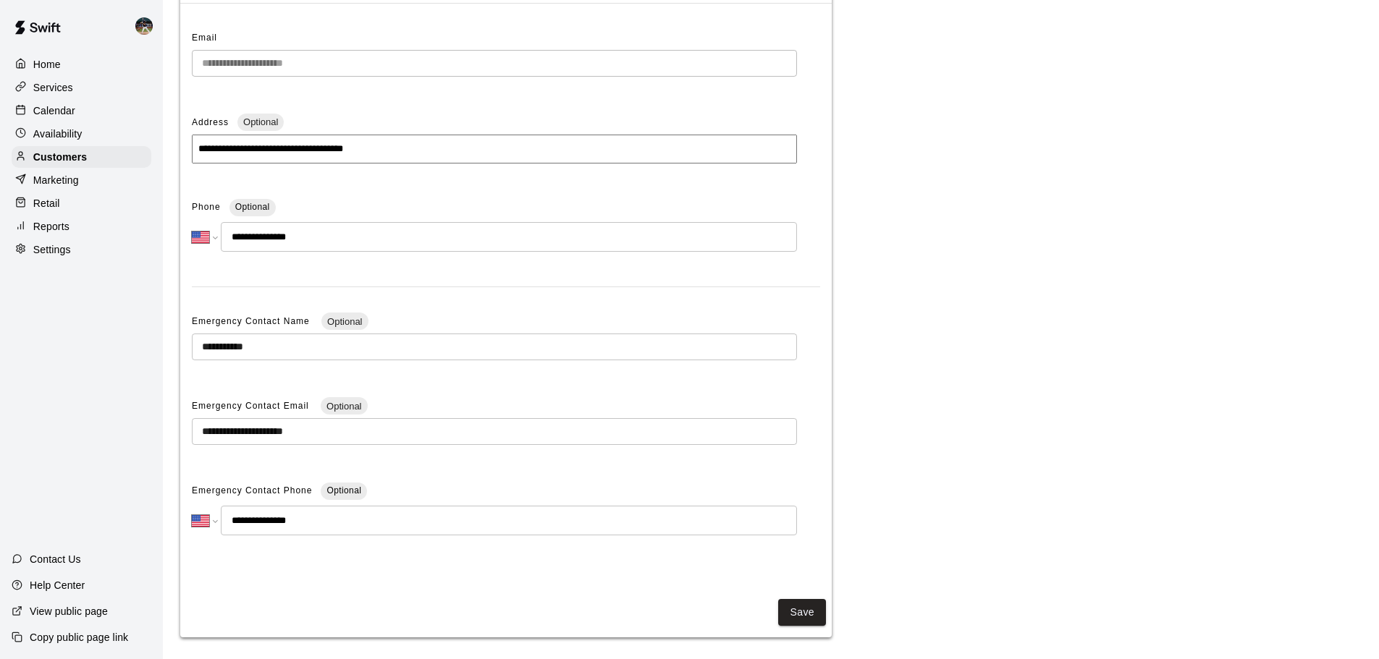
scroll to position [169, 0]
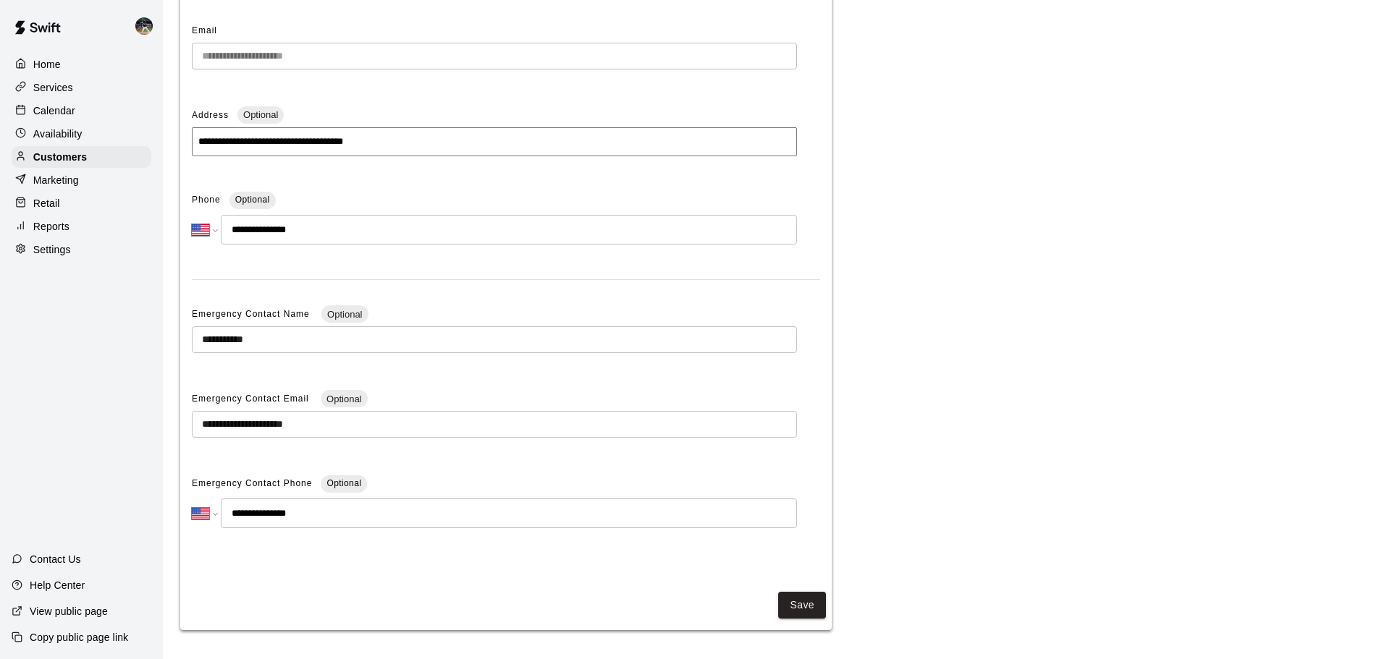
click at [115, 117] on div "Calendar" at bounding box center [82, 111] width 140 height 22
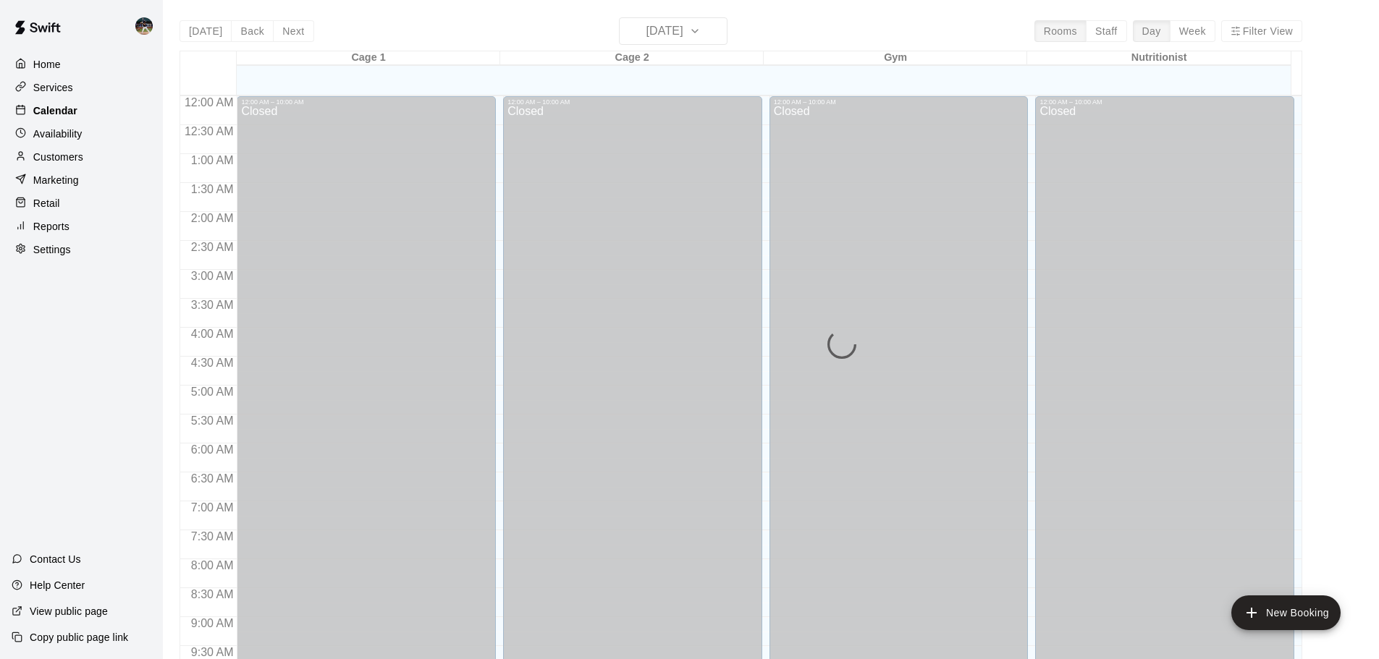
scroll to position [766, 0]
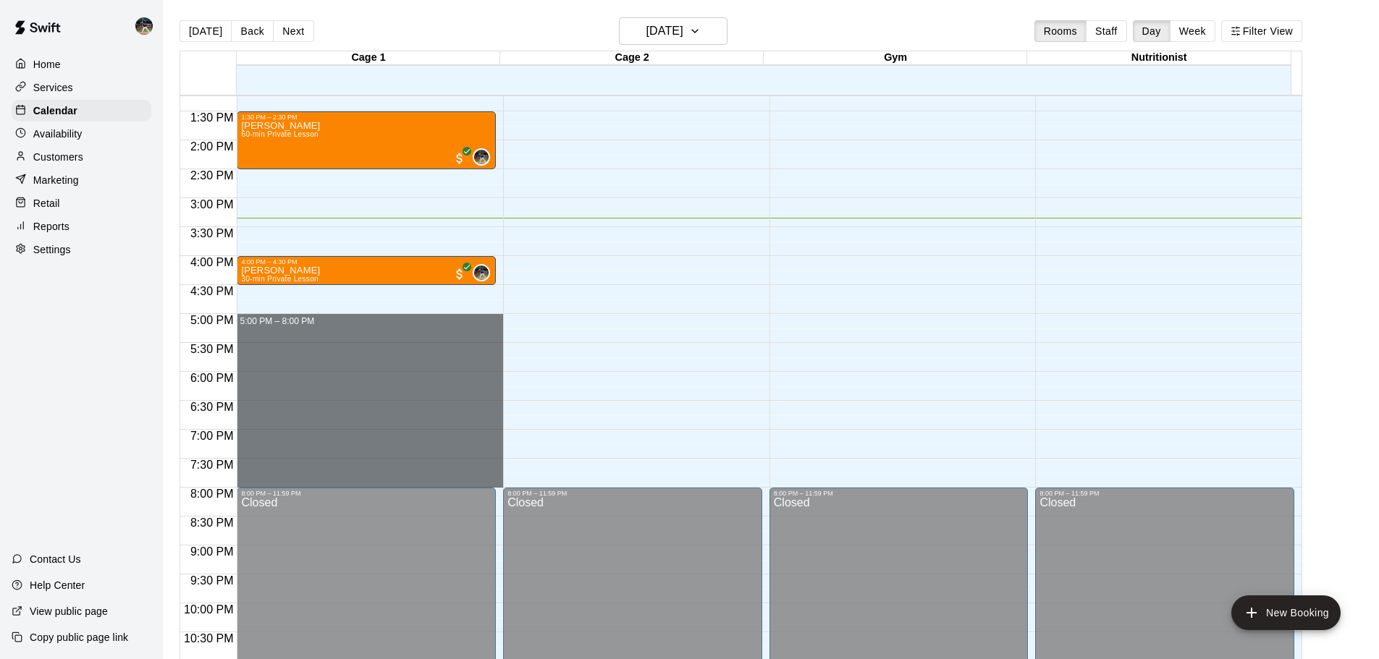
drag, startPoint x: 294, startPoint y: 319, endPoint x: 311, endPoint y: 483, distance: 164.5
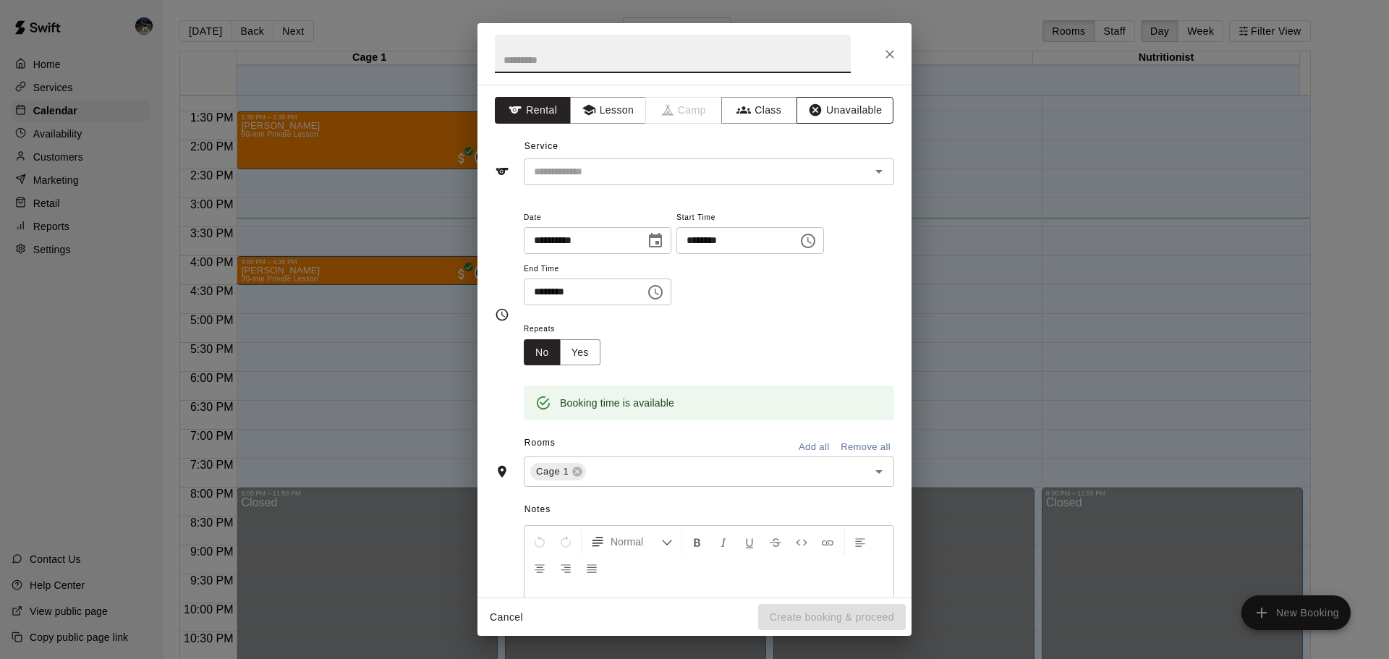
click at [868, 113] on button "Unavailable" at bounding box center [845, 110] width 97 height 27
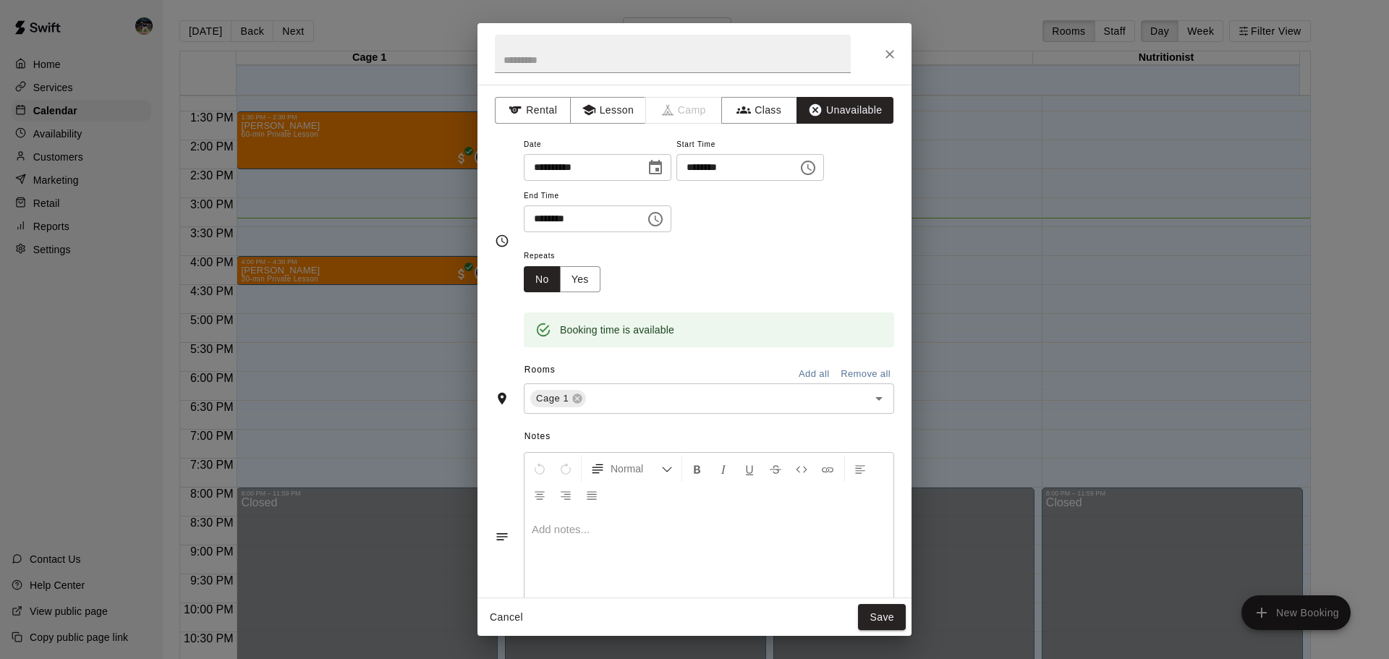
click at [805, 373] on button "Add all" at bounding box center [814, 374] width 46 height 22
click at [876, 609] on button "Save" at bounding box center [882, 617] width 48 height 27
